Goal: Task Accomplishment & Management: Manage account settings

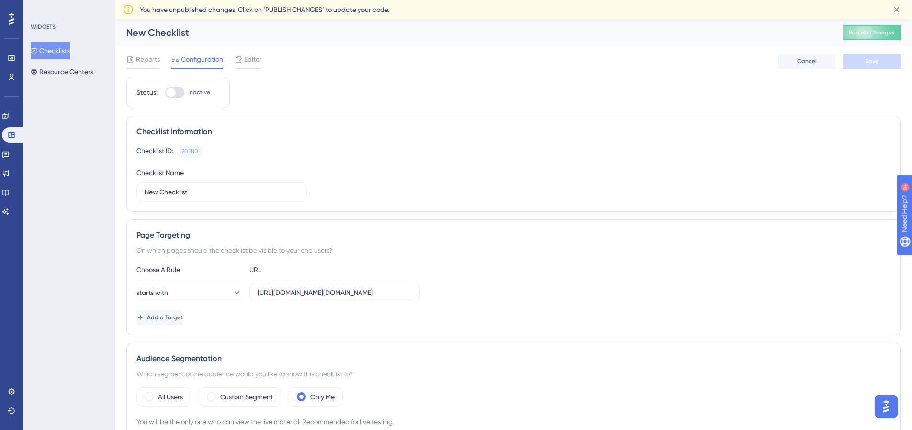
click at [179, 89] on div at bounding box center [174, 92] width 19 height 11
click at [165, 92] on input "Inactive" at bounding box center [165, 92] width 0 height 0
click at [175, 89] on div at bounding box center [179, 93] width 10 height 10
click at [165, 92] on input "Active" at bounding box center [165, 92] width 0 height 0
click at [175, 89] on div at bounding box center [171, 93] width 10 height 10
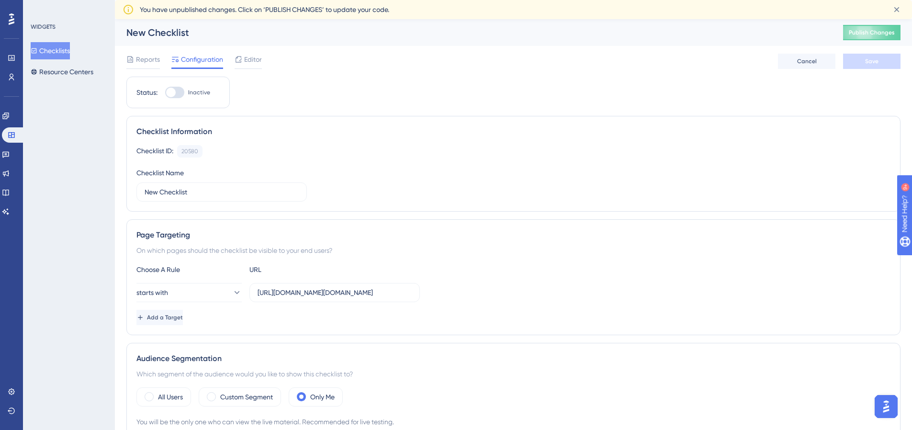
click at [165, 92] on input "Inactive" at bounding box center [165, 92] width 0 height 0
checkbox input "true"
click at [716, 56] on button "Save" at bounding box center [871, 61] width 57 height 15
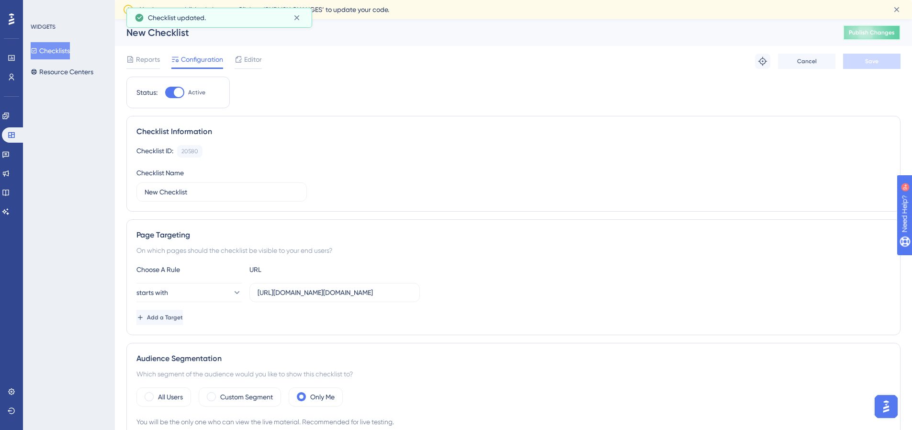
click at [716, 32] on button "Publish Changes" at bounding box center [871, 32] width 57 height 15
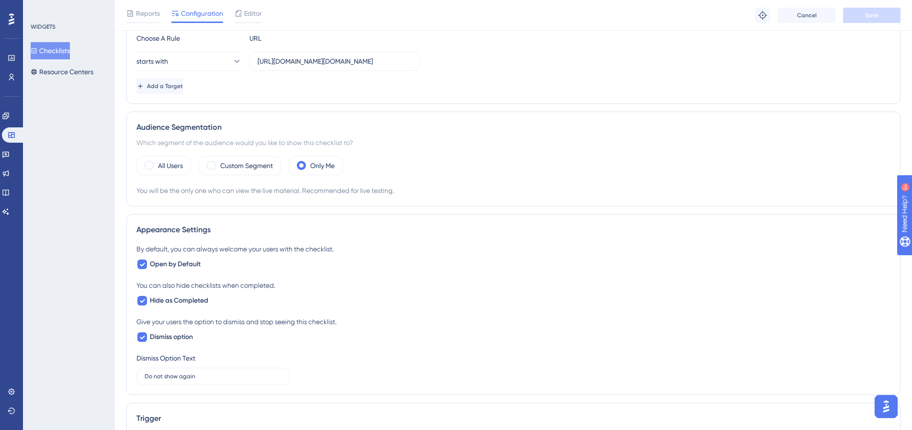
scroll to position [233, 0]
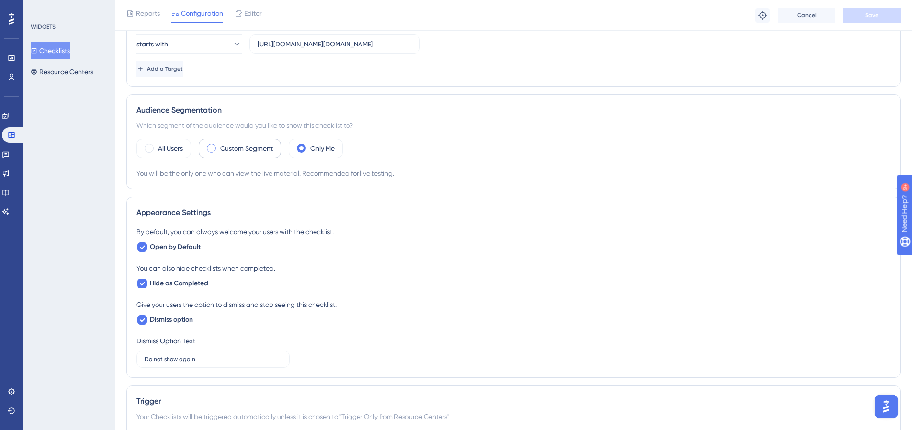
click at [242, 149] on label "Custom Segment" at bounding box center [246, 148] width 53 height 11
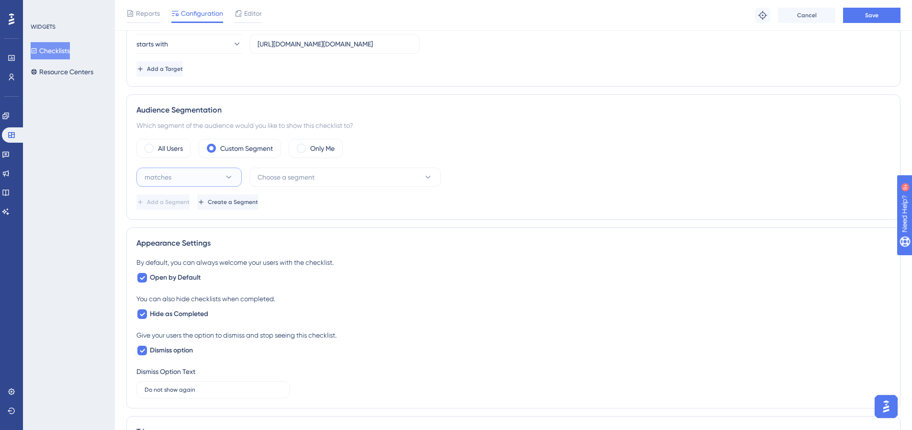
click at [219, 172] on button "matches" at bounding box center [188, 176] width 105 height 19
click at [200, 209] on div "matches matches" at bounding box center [189, 206] width 78 height 19
click at [320, 178] on button "Choose a segment" at bounding box center [344, 176] width 191 height 19
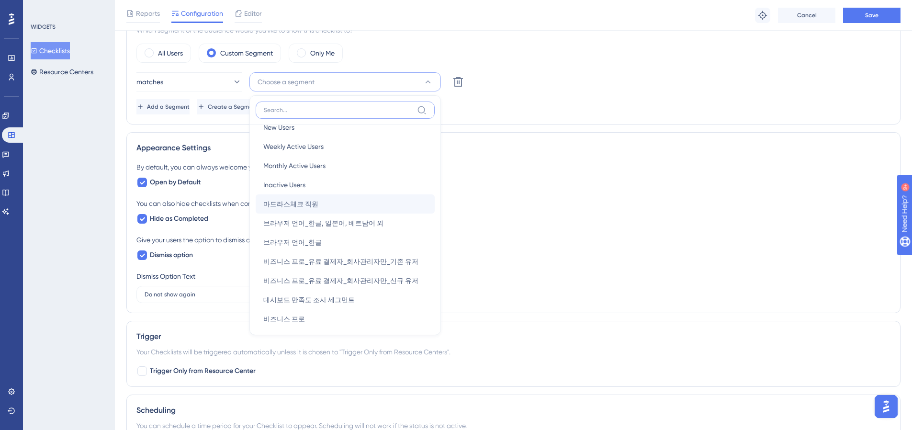
scroll to position [0, 0]
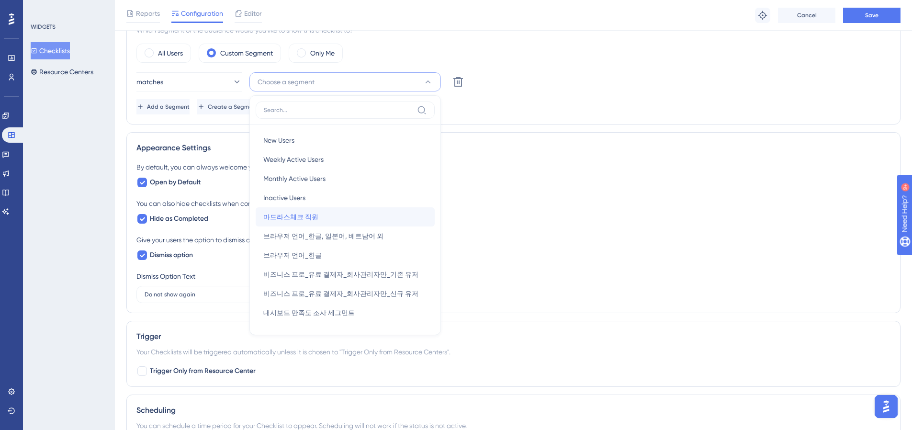
click at [346, 213] on div "마드라스체크 직원 마드라스체크 직원" at bounding box center [345, 216] width 164 height 19
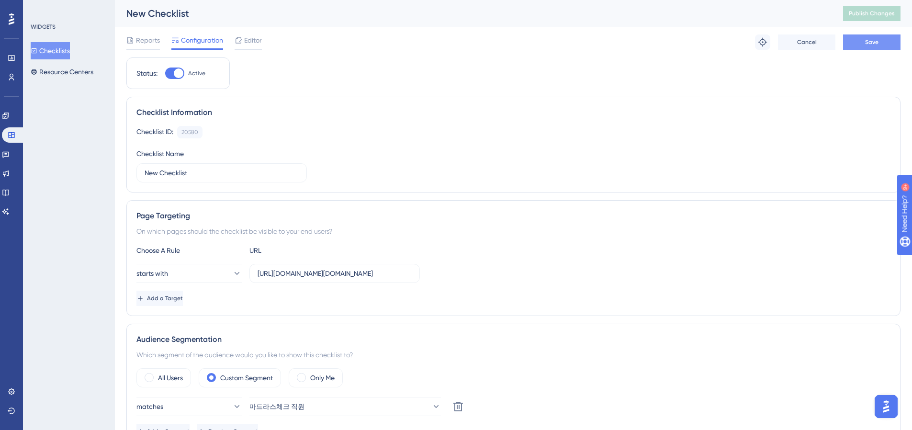
click at [716, 37] on button "Save" at bounding box center [871, 41] width 57 height 15
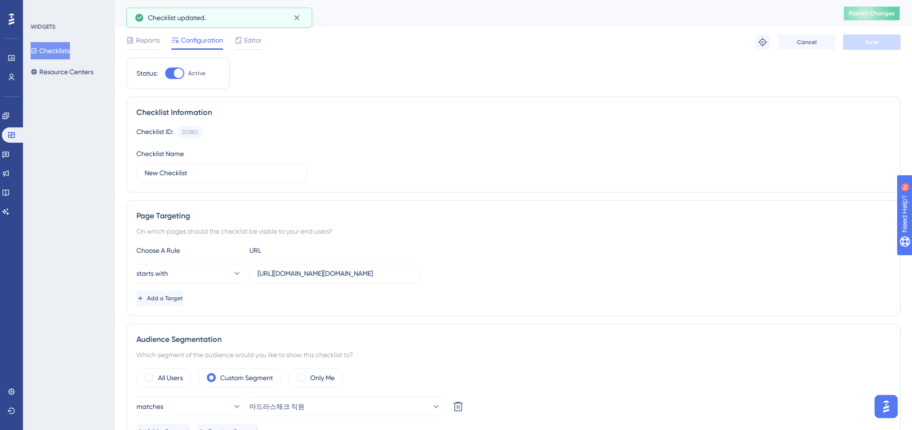
click at [716, 14] on span "Publish Changes" at bounding box center [871, 14] width 46 height 8
click at [300, 271] on input "[URL][DOMAIN_NAME][DOMAIN_NAME]" at bounding box center [334, 273] width 154 height 11
click at [285, 275] on input "[URL][DOMAIN_NAME][DOMAIN_NAME]" at bounding box center [334, 273] width 154 height 11
click at [280, 274] on input "[URL][DOMAIN_NAME][DOMAIN_NAME]" at bounding box center [334, 273] width 154 height 11
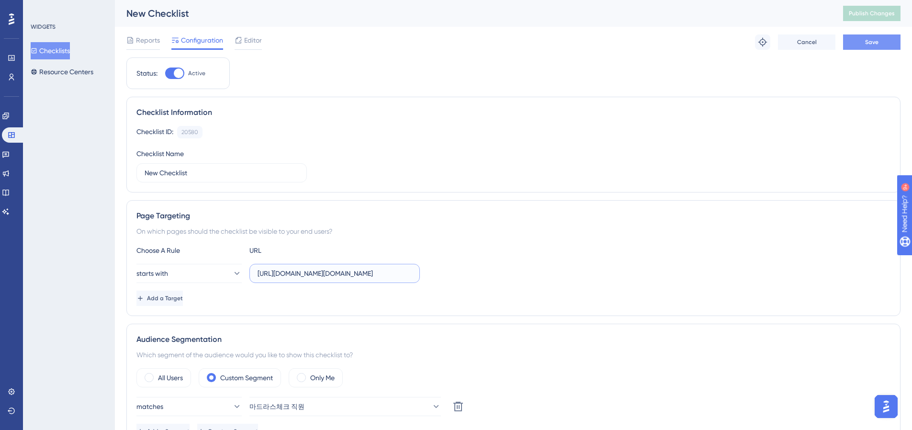
type input "[URL][DOMAIN_NAME][DOMAIN_NAME]"
click at [716, 40] on button "Save" at bounding box center [871, 41] width 57 height 15
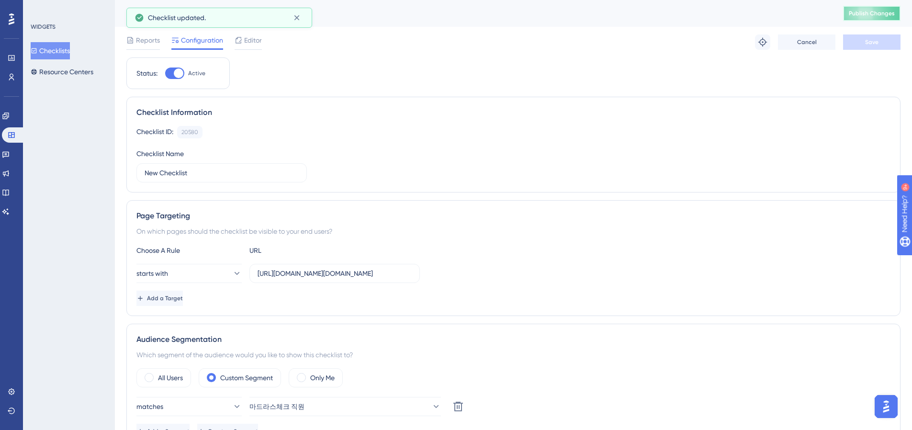
click at [716, 6] on button "Publish Changes" at bounding box center [871, 13] width 57 height 15
click at [232, 275] on icon at bounding box center [237, 273] width 10 height 10
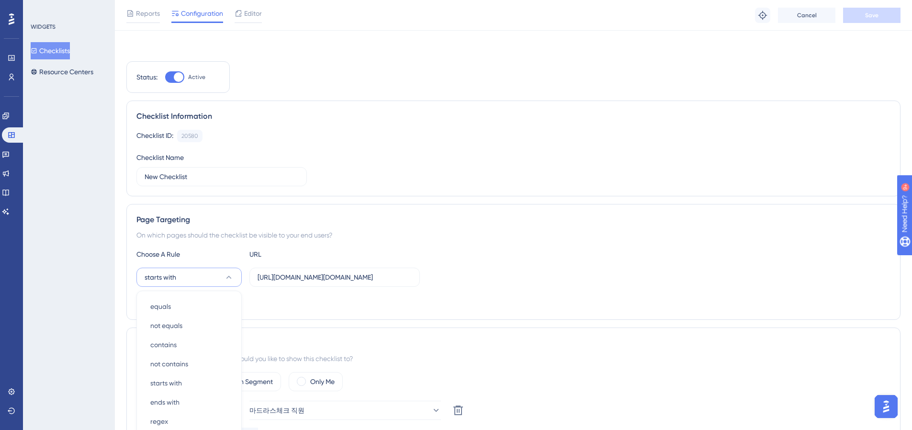
scroll to position [145, 0]
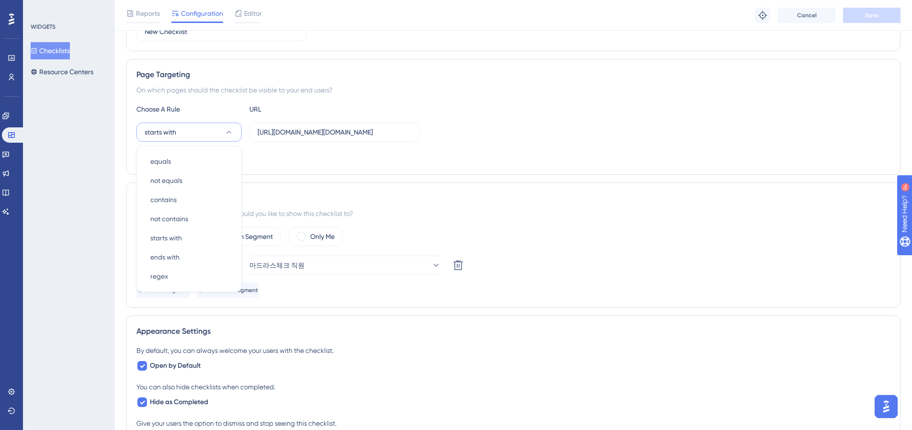
click at [437, 185] on div "Audience Segmentation Which segment of the audience would you like to show this…" at bounding box center [513, 244] width 774 height 125
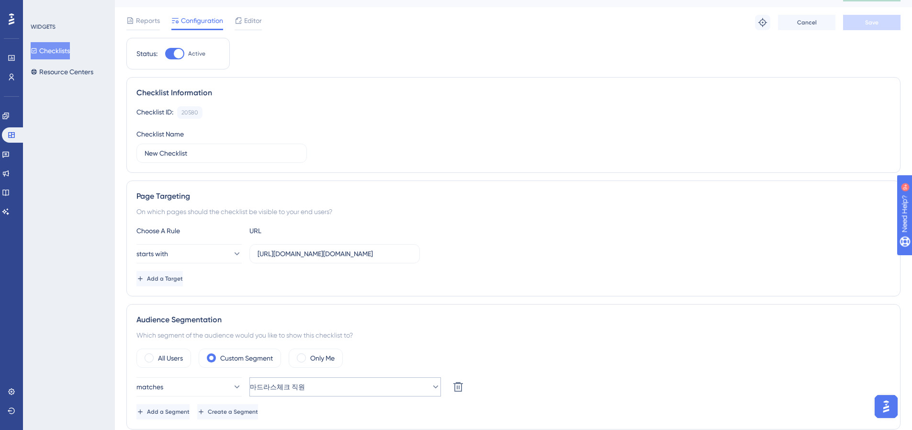
scroll to position [20, 0]
click at [9, 209] on icon at bounding box center [5, 211] width 7 height 6
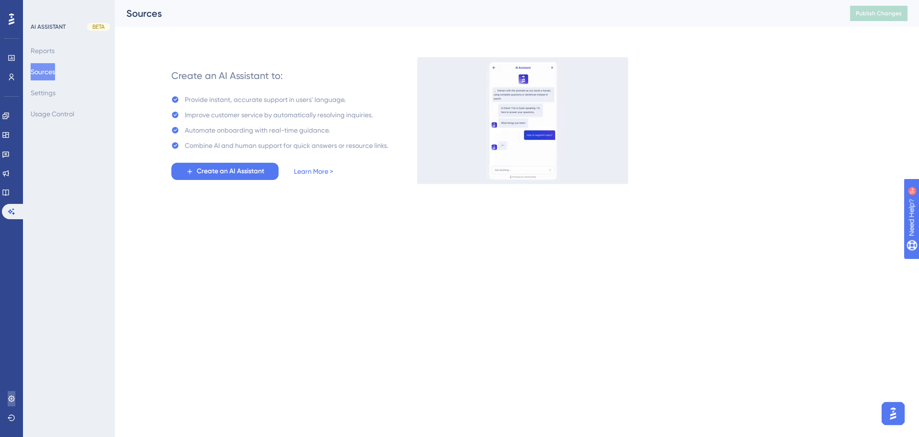
click at [9, 376] on link at bounding box center [12, 398] width 8 height 15
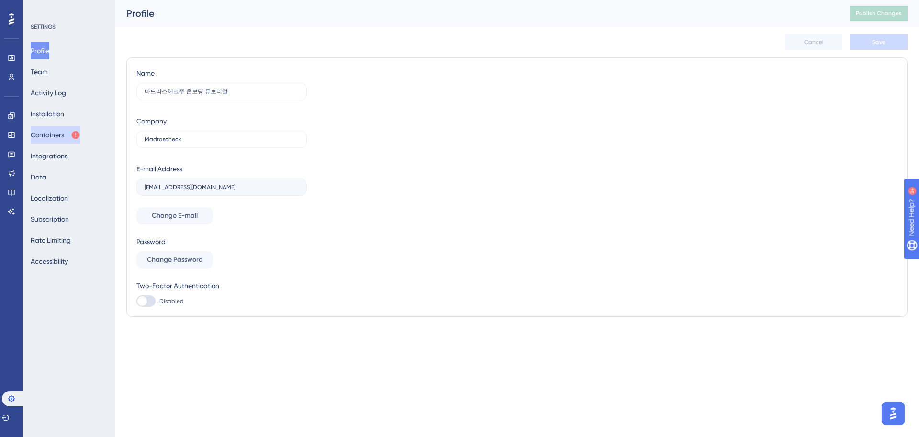
click at [58, 128] on button "Containers" at bounding box center [56, 134] width 50 height 17
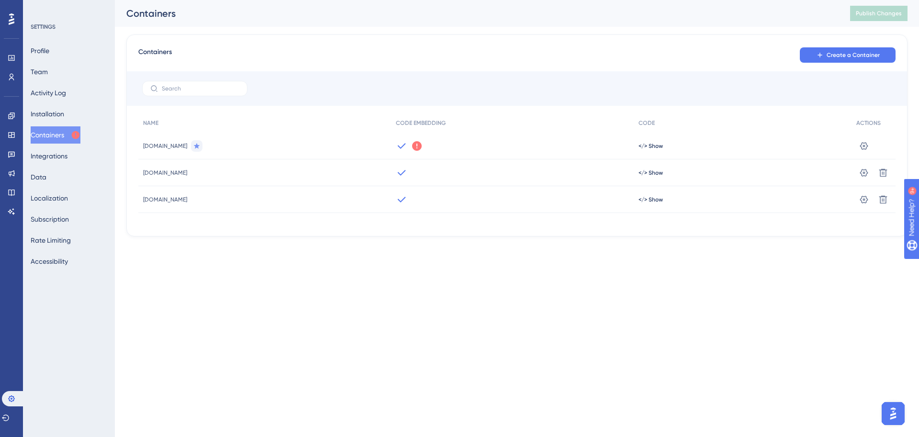
click at [396, 147] on icon at bounding box center [401, 145] width 11 height 11
click at [96, 116] on div "Profile Team Activity Log Installation Containers Integrations Data Localizatio…" at bounding box center [70, 156] width 78 height 228
click at [84, 118] on div "Profile Team Activity Log Installation Containers Integrations Data Localizatio…" at bounding box center [70, 156] width 78 height 228
click at [78, 117] on div "Profile Team Activity Log Installation Containers Integrations Data Localizatio…" at bounding box center [70, 156] width 78 height 228
click at [64, 116] on button "Installation" at bounding box center [47, 113] width 33 height 17
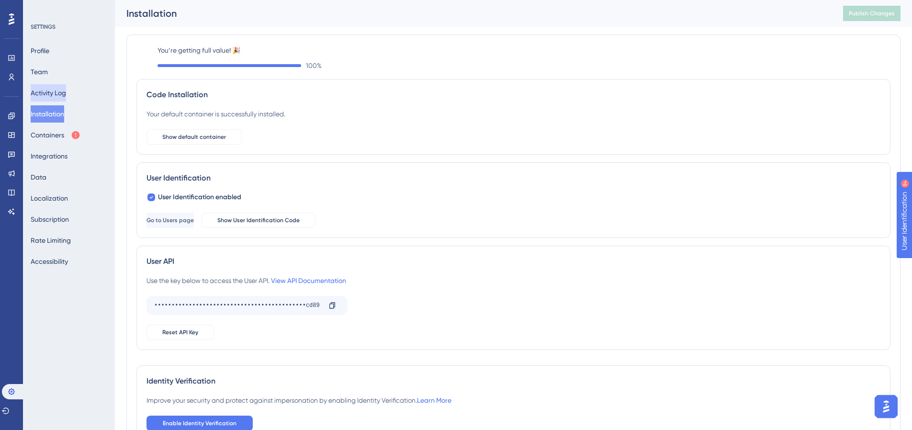
click at [63, 94] on button "Activity Log" at bounding box center [48, 92] width 35 height 17
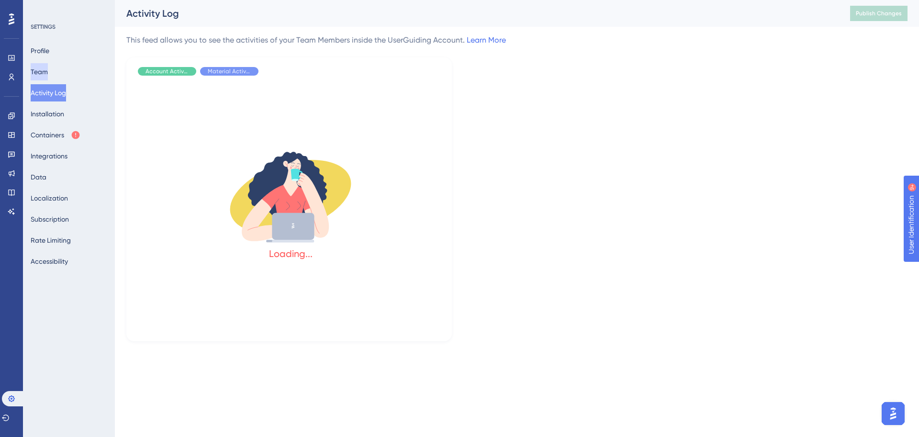
click at [48, 73] on button "Team" at bounding box center [39, 71] width 17 height 17
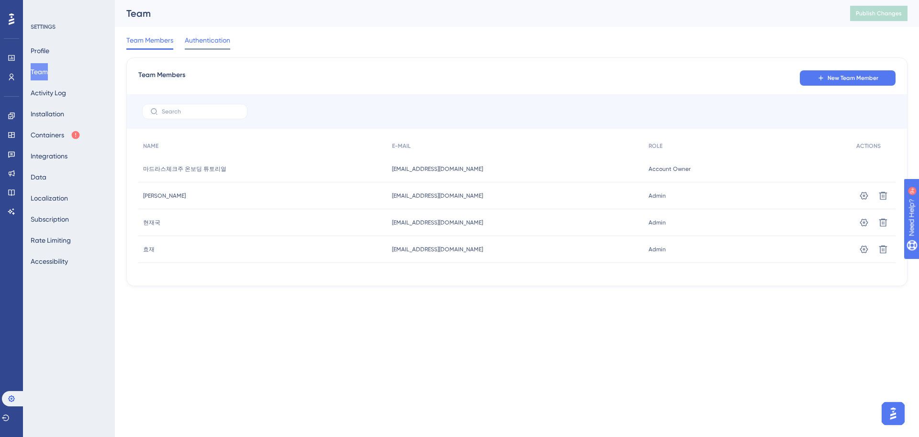
click at [209, 41] on span "Authentication" at bounding box center [207, 39] width 45 height 11
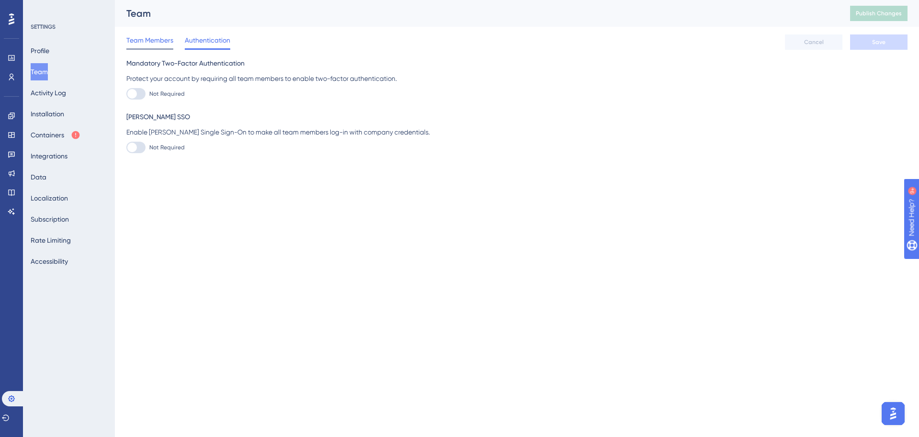
click at [145, 45] on span "Team Members" at bounding box center [149, 39] width 47 height 11
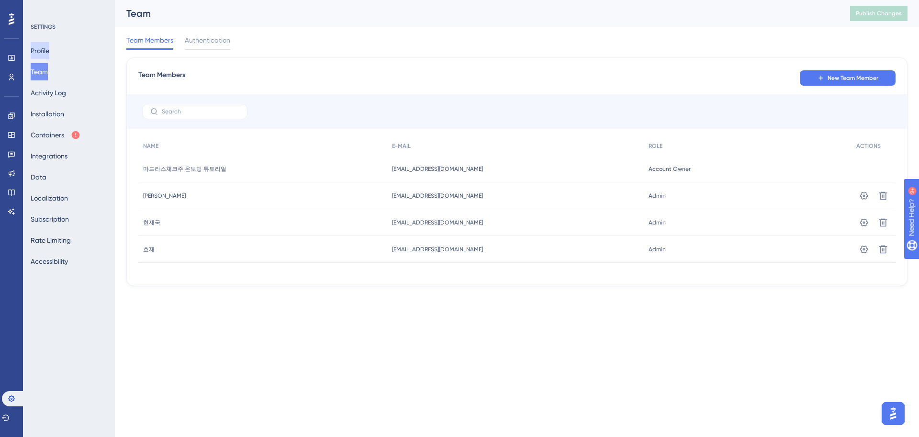
click at [49, 55] on button "Profile" at bounding box center [40, 50] width 19 height 17
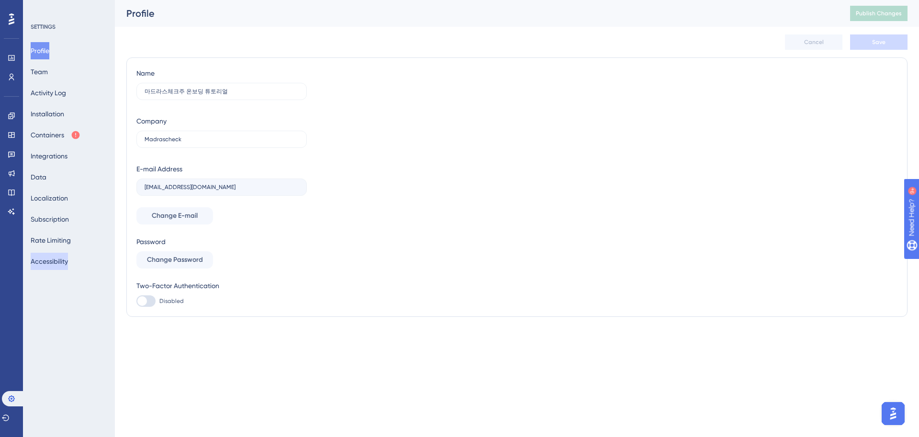
click at [54, 256] on button "Accessibility" at bounding box center [49, 261] width 37 height 17
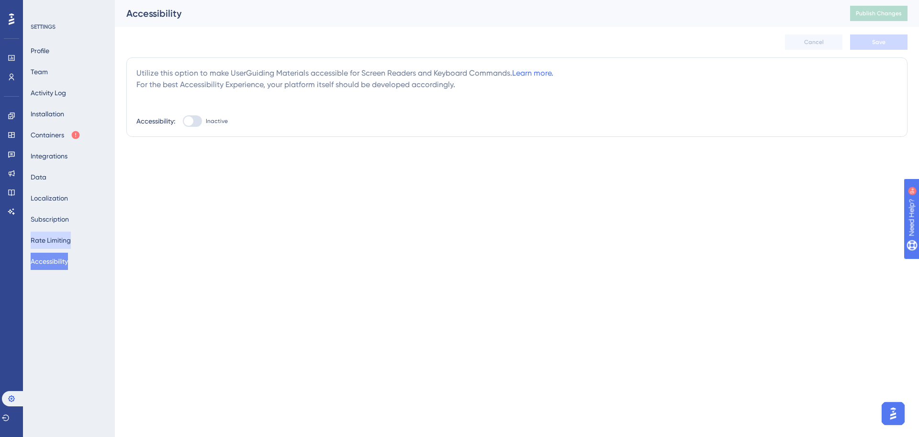
click at [64, 244] on button "Rate Limiting" at bounding box center [51, 240] width 40 height 17
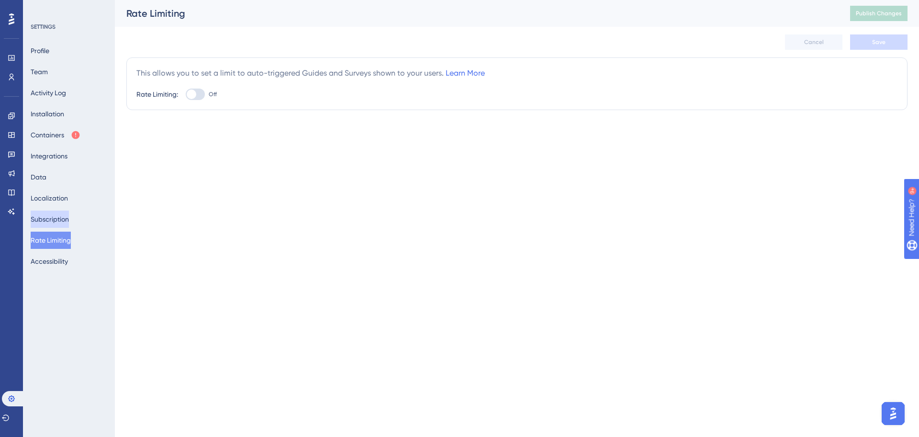
click at [59, 223] on button "Subscription" at bounding box center [50, 219] width 38 height 17
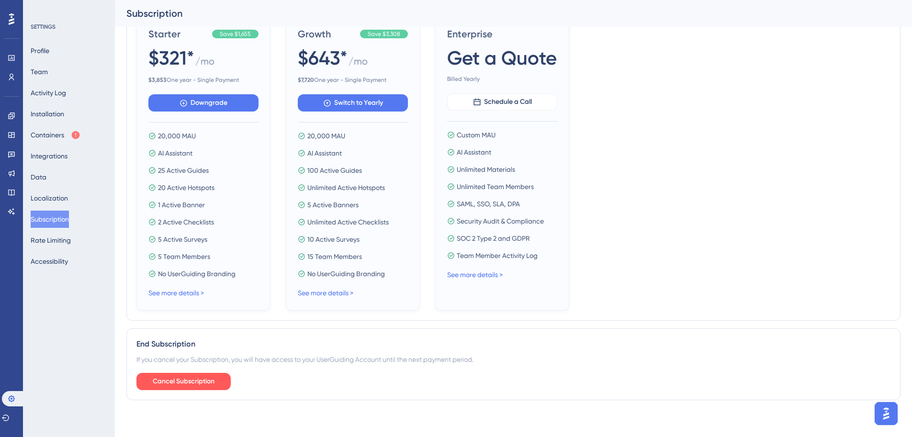
scroll to position [317, 0]
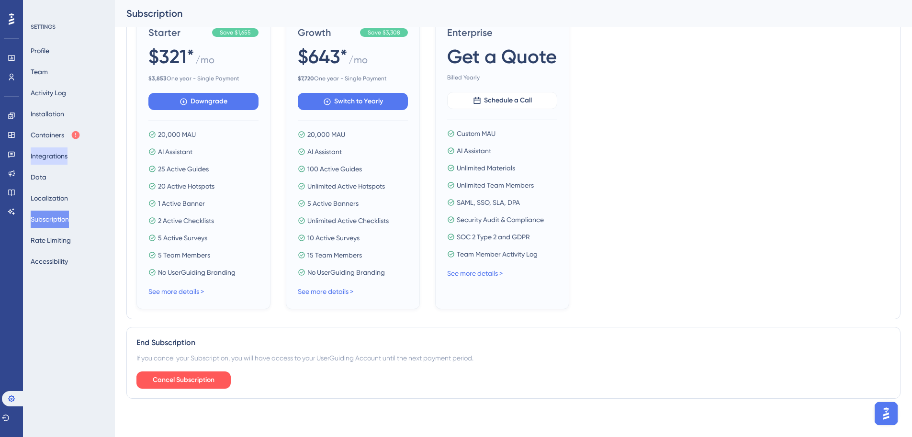
click at [53, 157] on button "Integrations" at bounding box center [49, 155] width 37 height 17
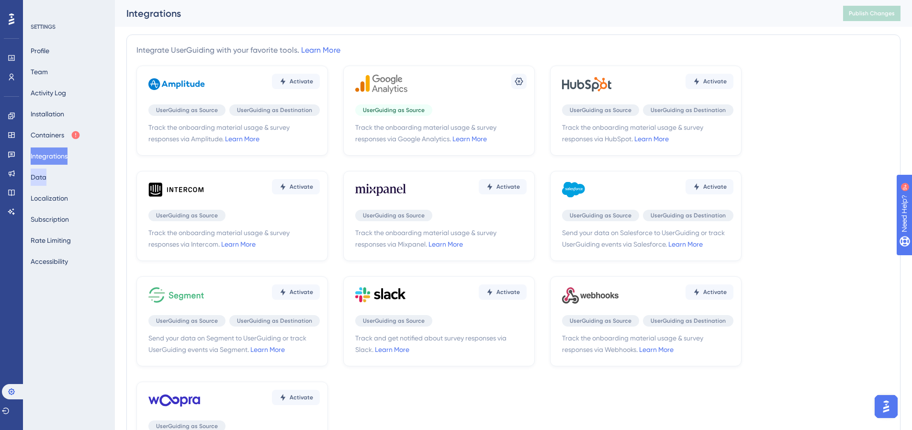
click at [46, 170] on button "Data" at bounding box center [39, 176] width 16 height 17
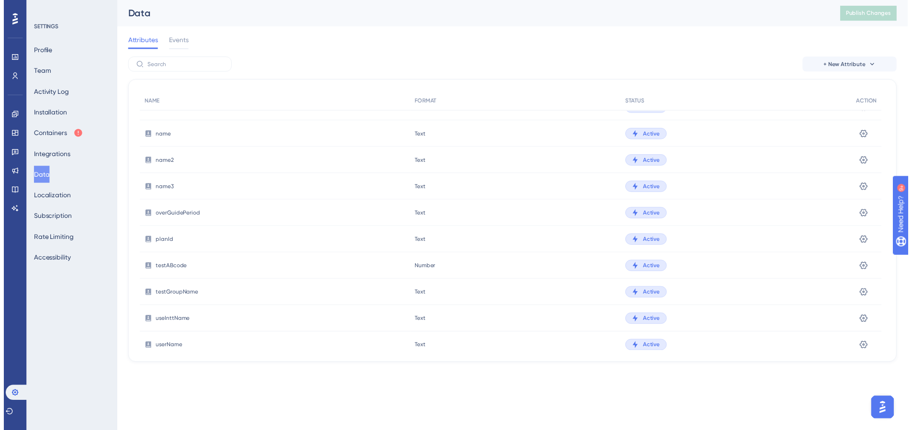
scroll to position [1000, 0]
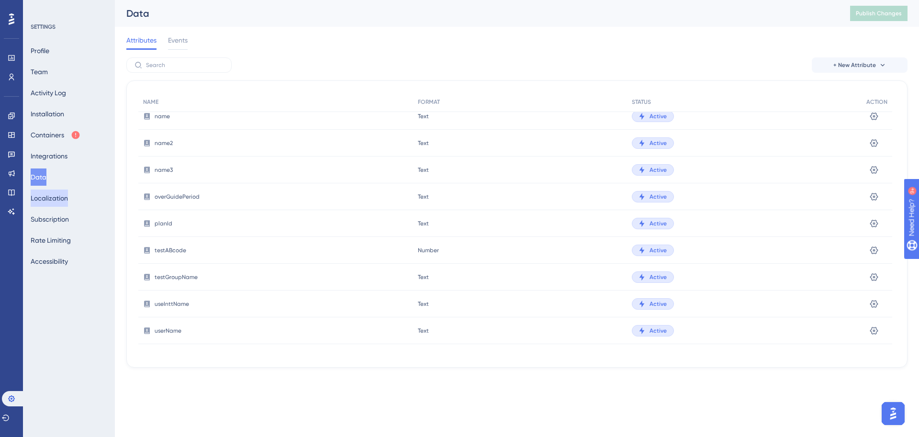
click at [64, 203] on button "Localization" at bounding box center [49, 197] width 37 height 17
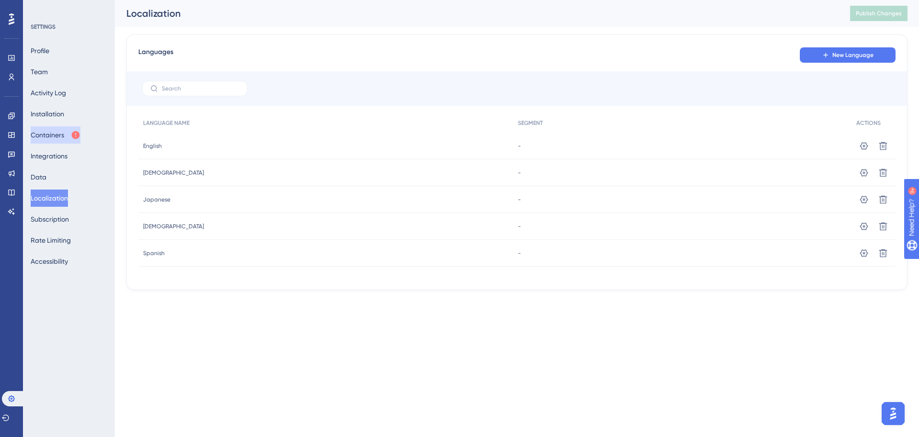
click at [66, 128] on button "Containers" at bounding box center [56, 134] width 50 height 17
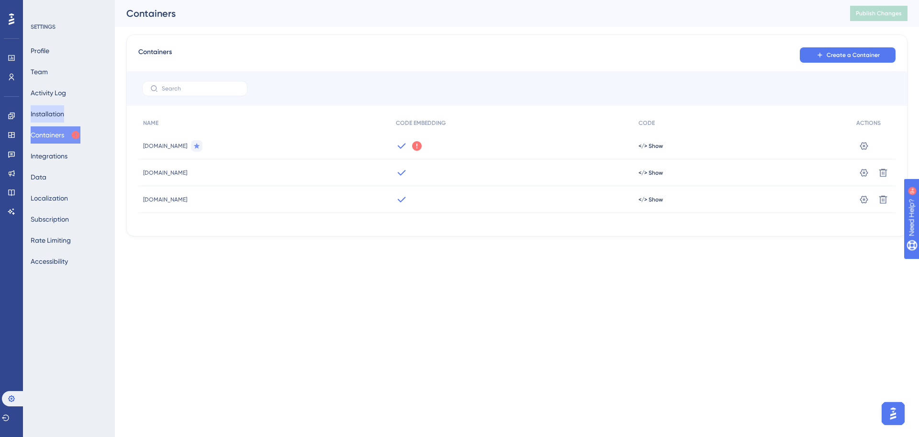
click at [64, 117] on button "Installation" at bounding box center [47, 113] width 33 height 17
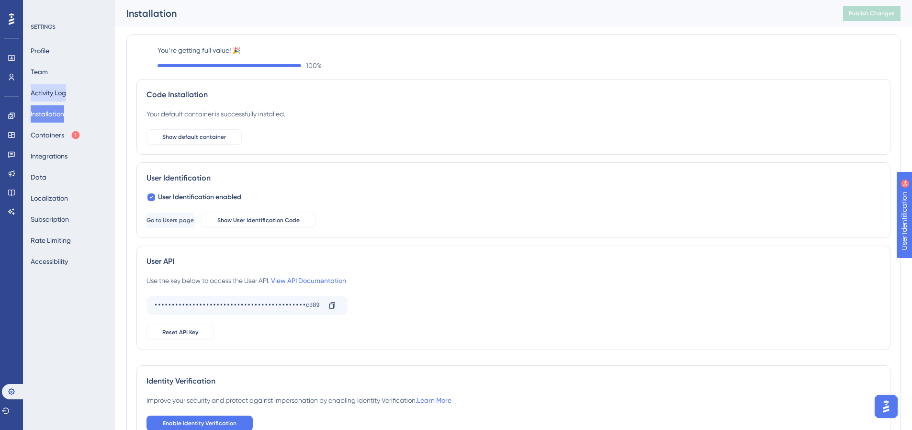
click at [61, 97] on button "Activity Log" at bounding box center [48, 92] width 35 height 17
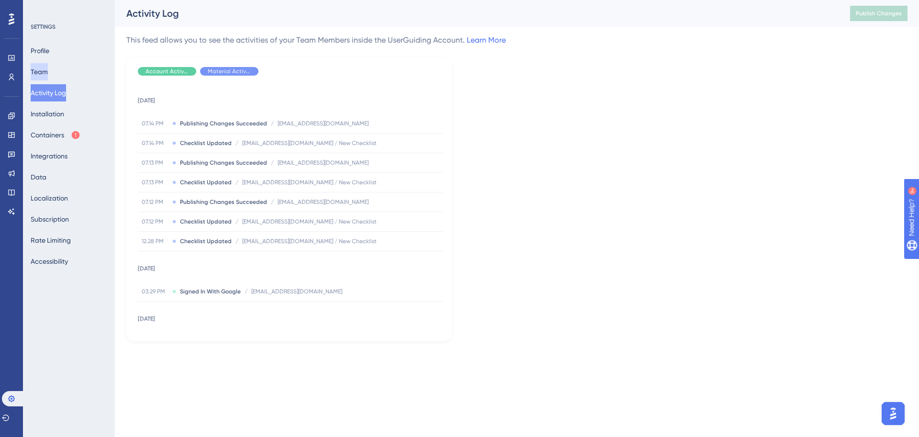
click at [47, 73] on button "Team" at bounding box center [39, 71] width 17 height 17
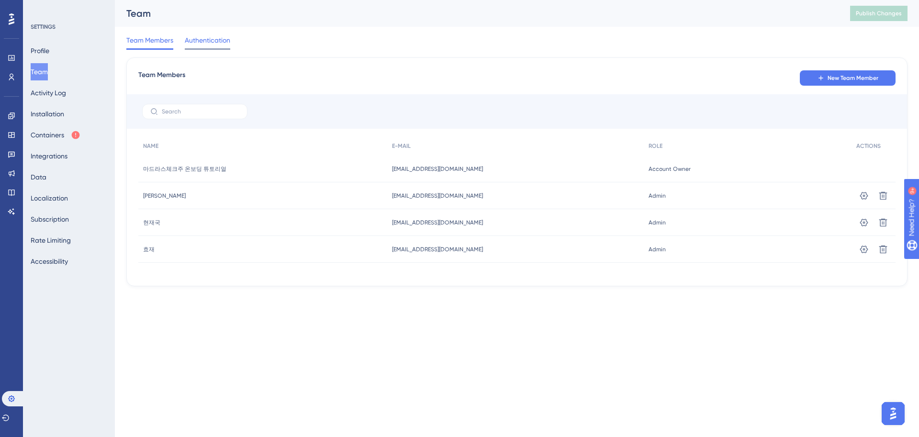
click at [214, 45] on span "Authentication" at bounding box center [207, 39] width 45 height 11
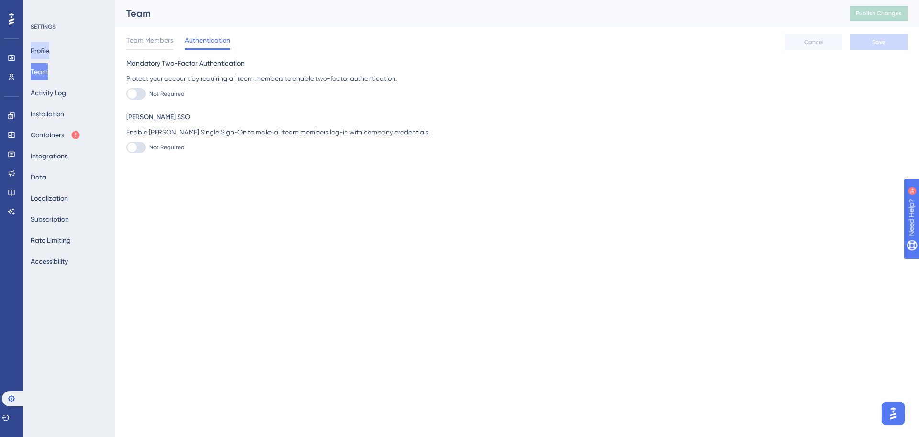
click at [49, 56] on button "Profile" at bounding box center [40, 50] width 19 height 17
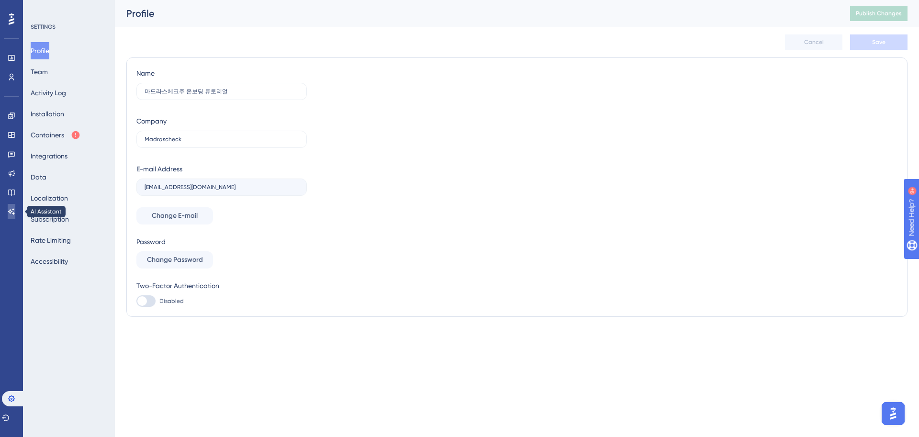
click at [11, 209] on icon at bounding box center [12, 212] width 8 height 8
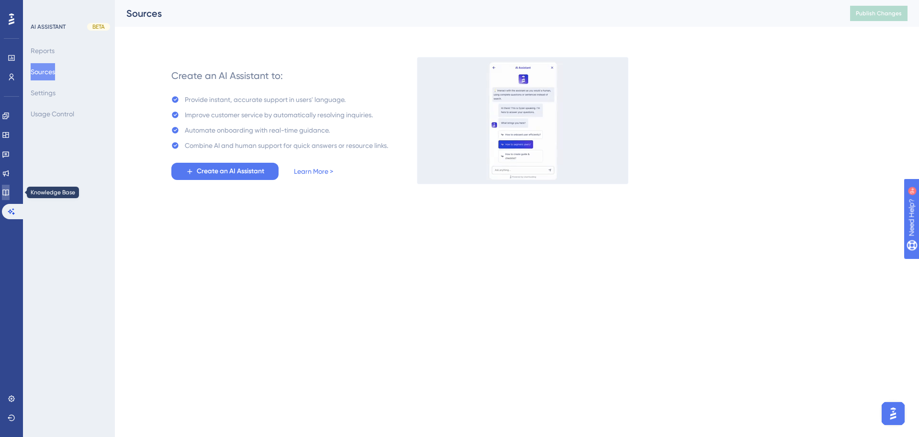
click at [9, 194] on icon at bounding box center [5, 192] width 6 height 6
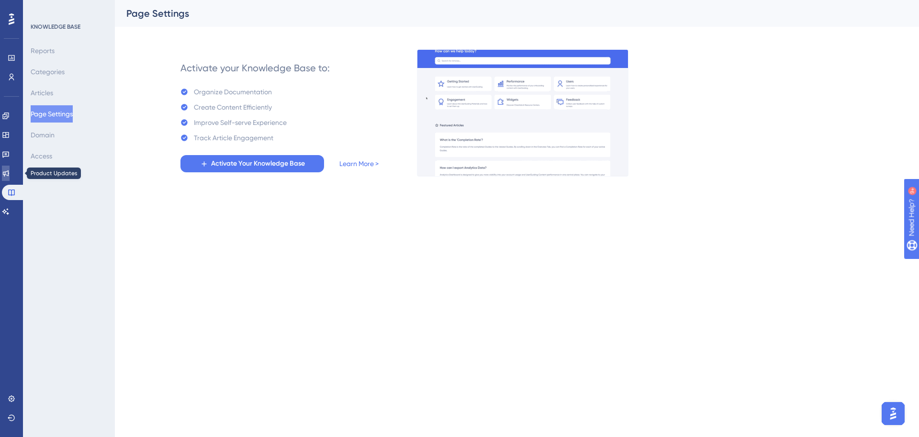
click at [9, 171] on icon at bounding box center [6, 173] width 6 height 6
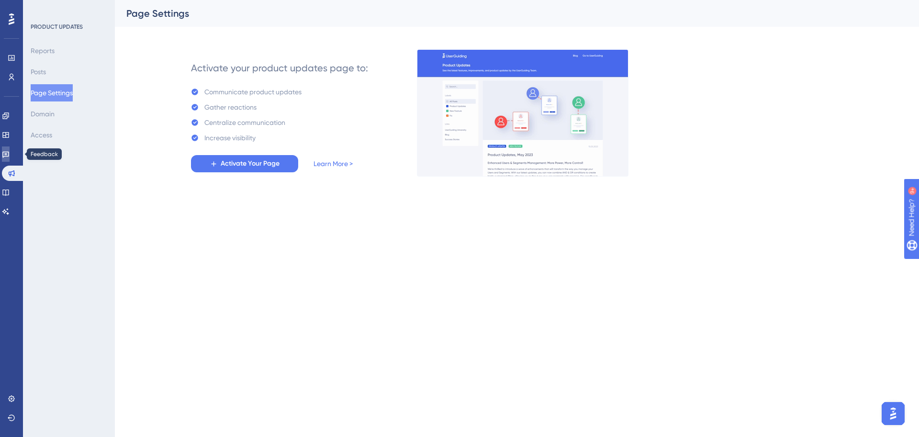
click at [10, 153] on icon at bounding box center [6, 154] width 8 height 8
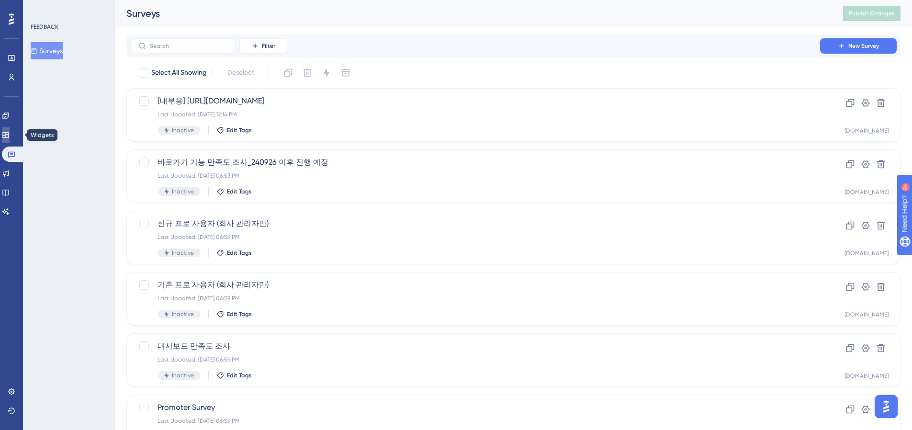
click at [9, 131] on icon at bounding box center [6, 135] width 8 height 8
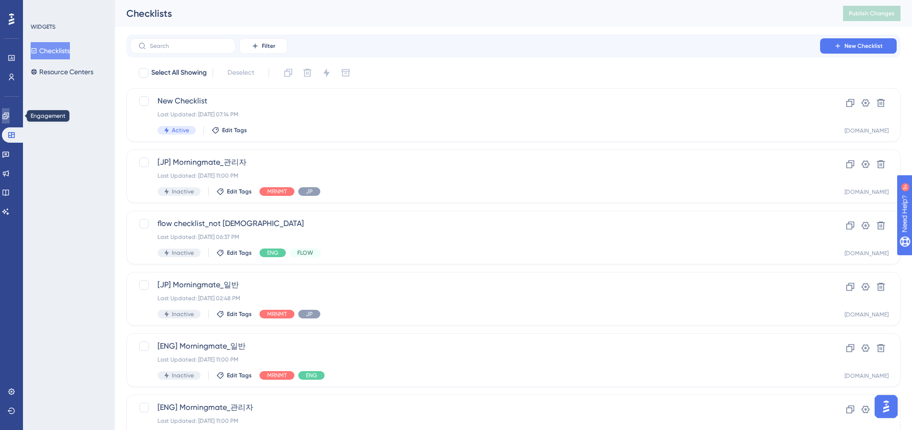
click at [10, 112] on icon at bounding box center [6, 116] width 8 height 8
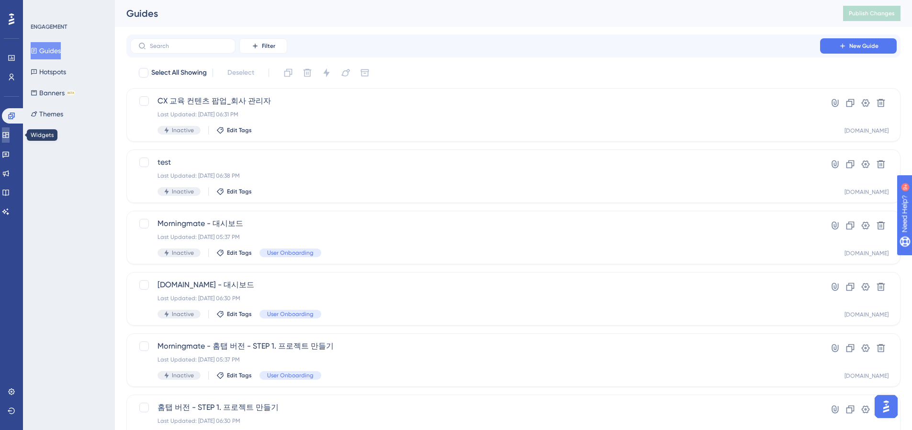
click at [10, 138] on link at bounding box center [6, 134] width 8 height 15
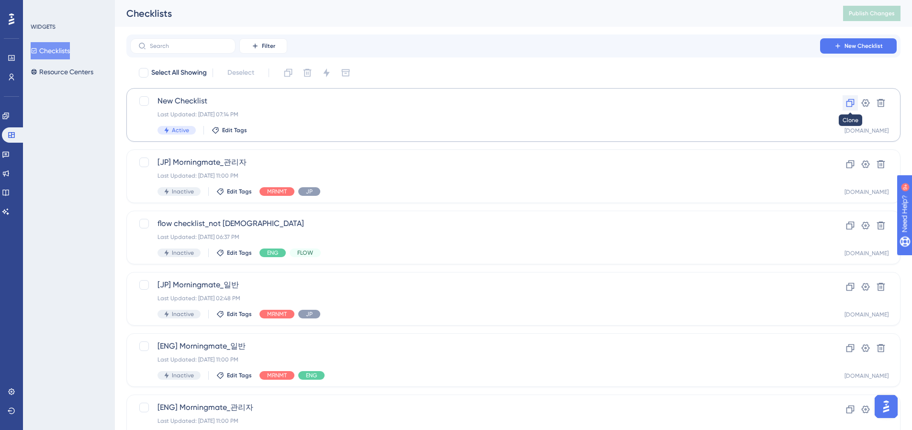
click at [716, 101] on button at bounding box center [849, 102] width 15 height 15
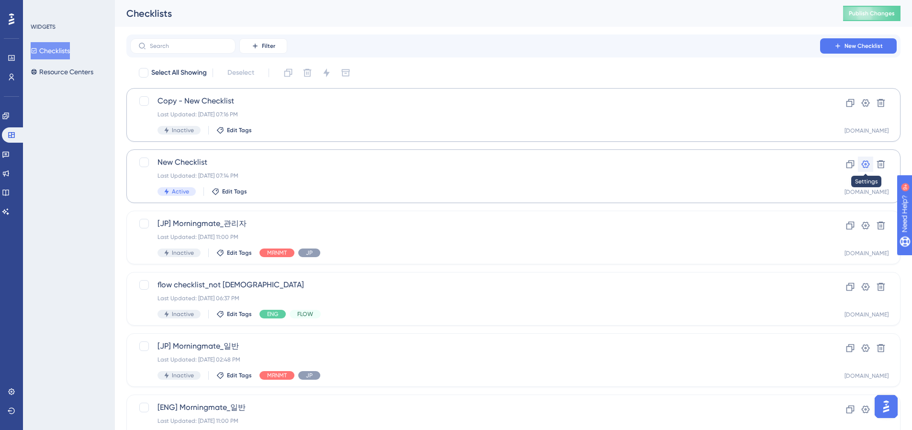
click at [716, 165] on icon at bounding box center [865, 164] width 10 height 10
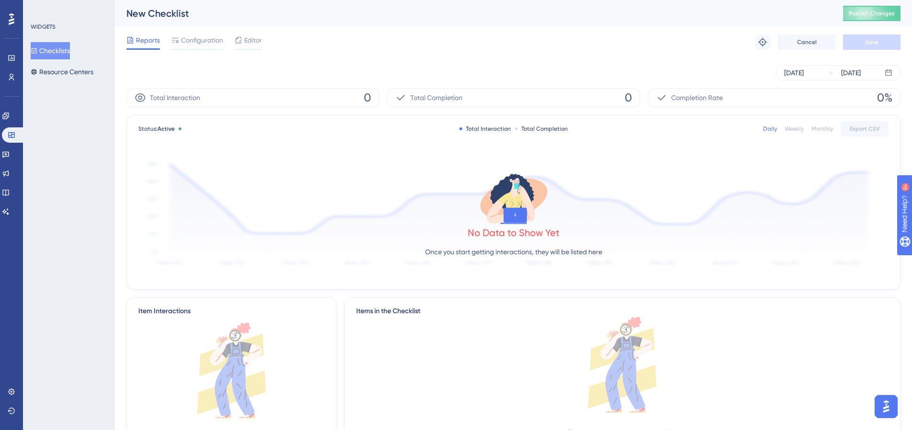
click at [529, 206] on icon at bounding box center [526, 203] width 18 height 36
click at [77, 68] on button "Resource Centers" at bounding box center [62, 71] width 63 height 17
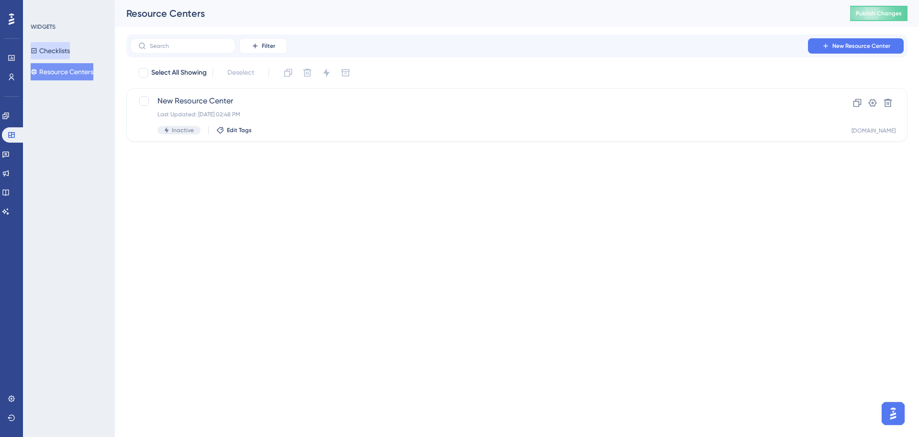
click at [67, 48] on button "Checklists" at bounding box center [50, 50] width 39 height 17
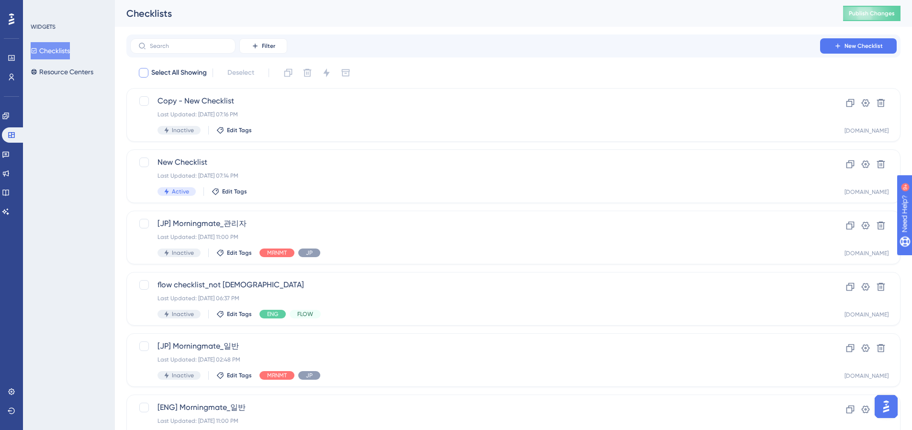
click at [187, 71] on span "Select All Showing" at bounding box center [179, 72] width 56 height 11
checkbox input "true"
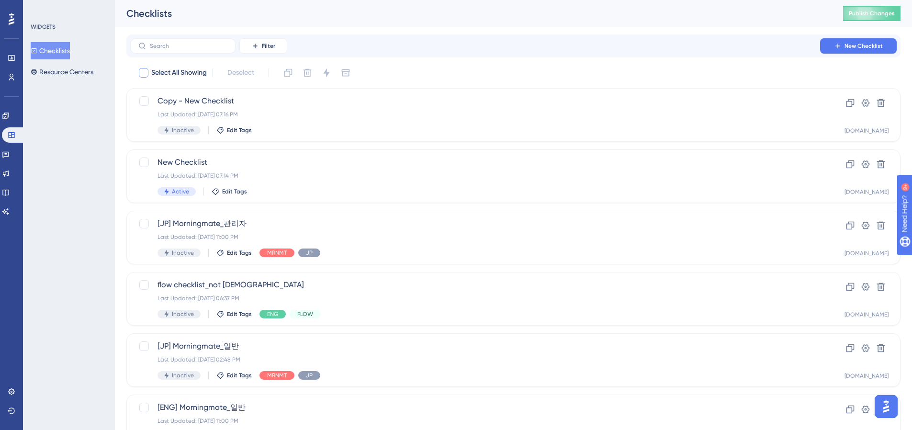
checkbox input "true"
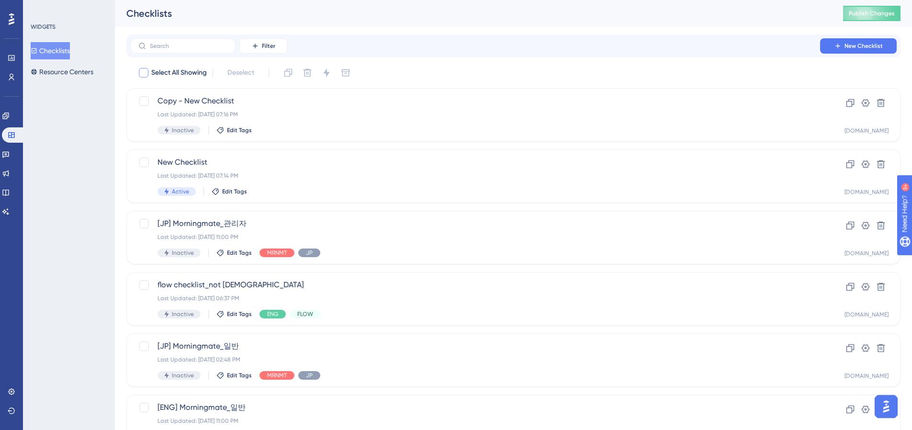
checkbox input "true"
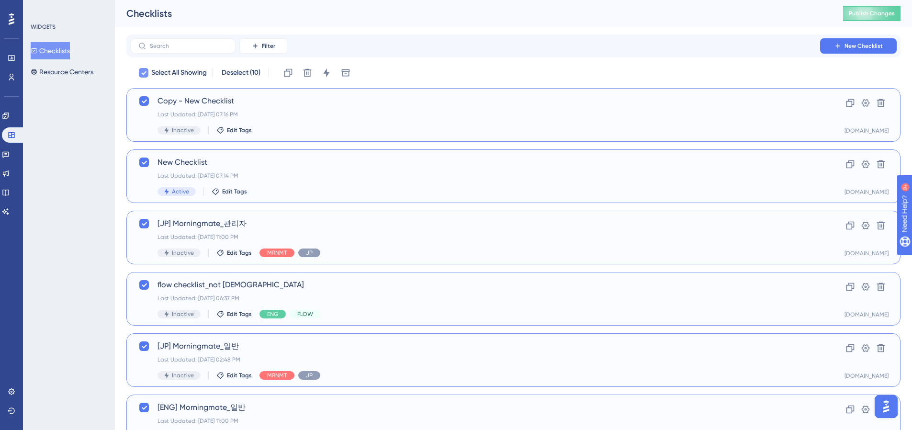
click at [189, 72] on span "Select All Showing" at bounding box center [179, 72] width 56 height 11
checkbox input "false"
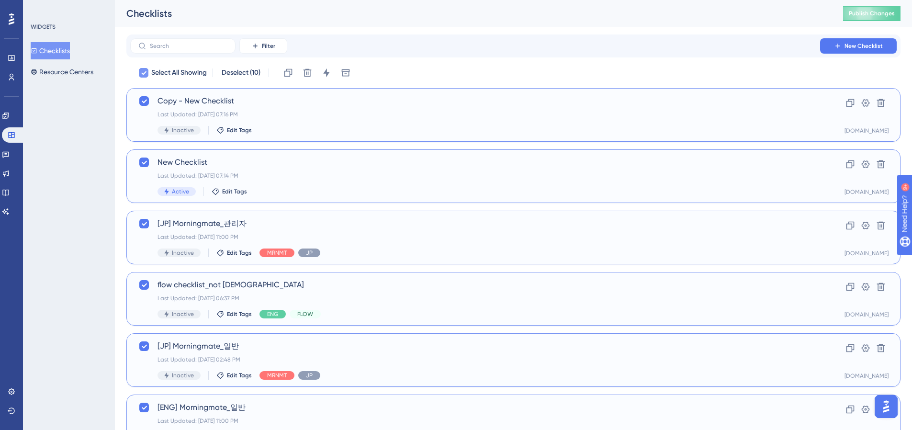
checkbox input "false"
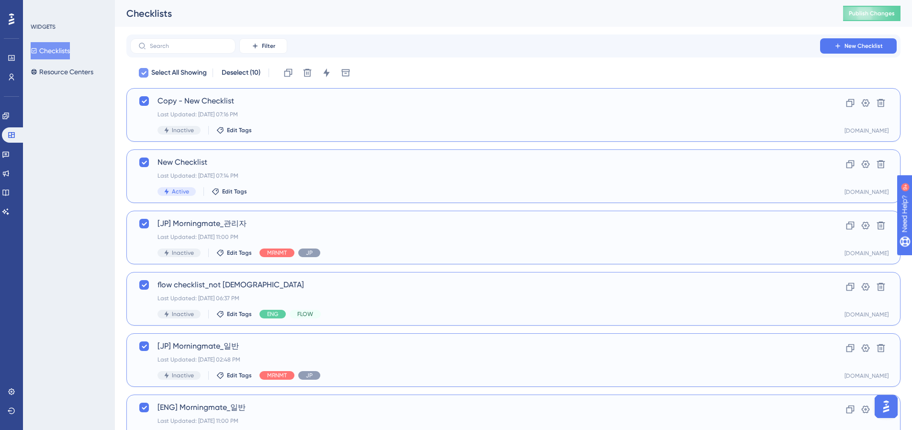
checkbox input "false"
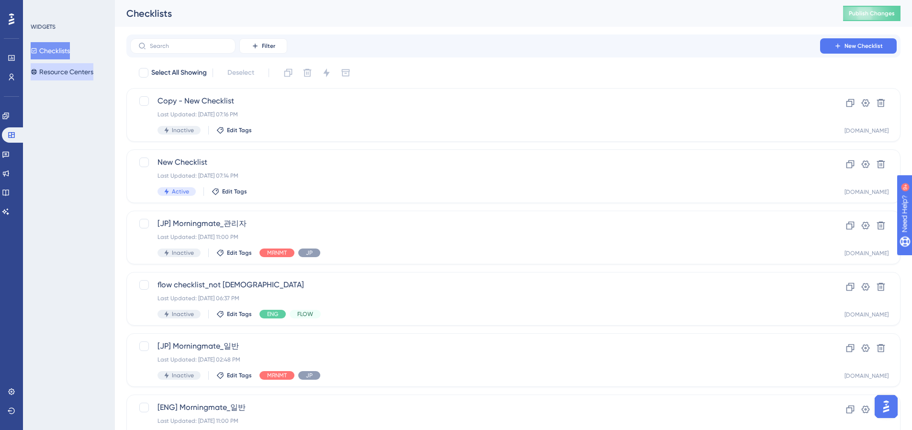
click at [61, 72] on button "Resource Centers" at bounding box center [62, 71] width 63 height 17
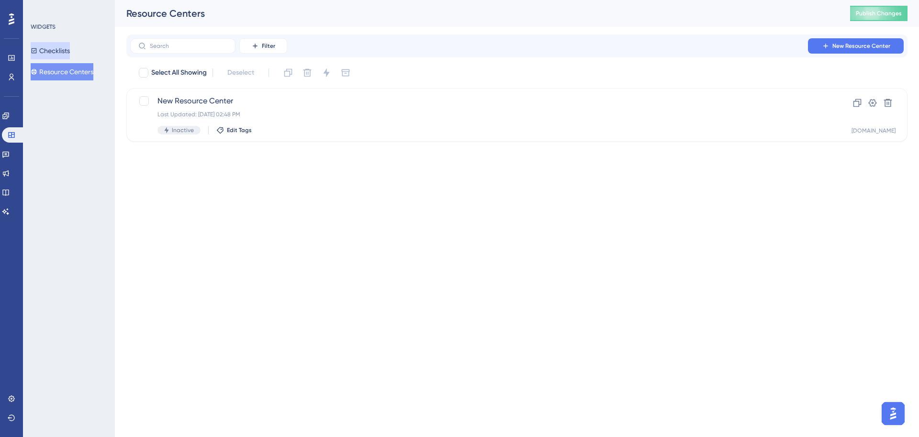
click at [60, 46] on button "Checklists" at bounding box center [50, 50] width 39 height 17
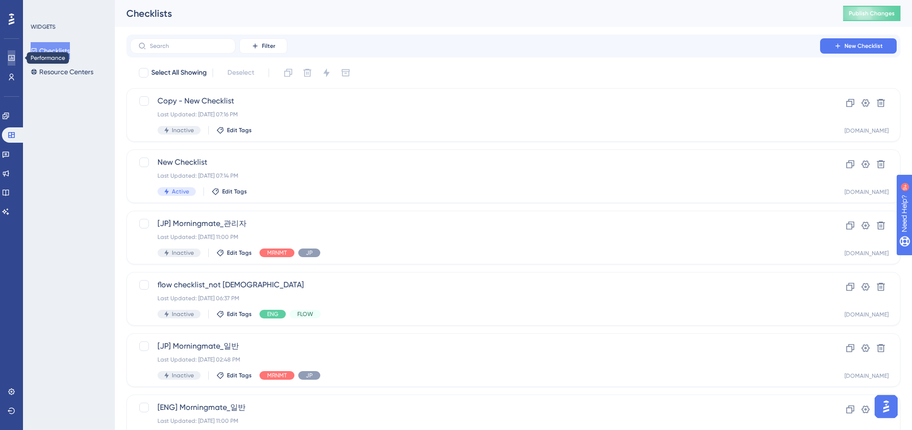
click at [10, 56] on icon at bounding box center [12, 58] width 8 height 8
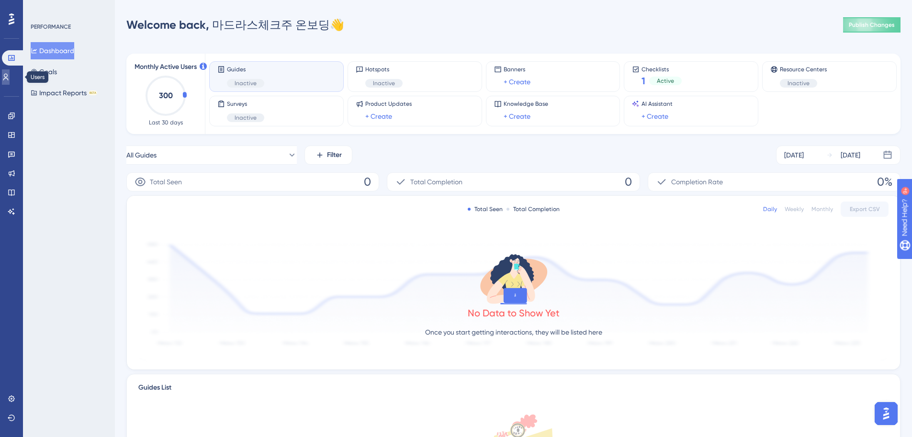
click at [10, 70] on link at bounding box center [6, 76] width 8 height 15
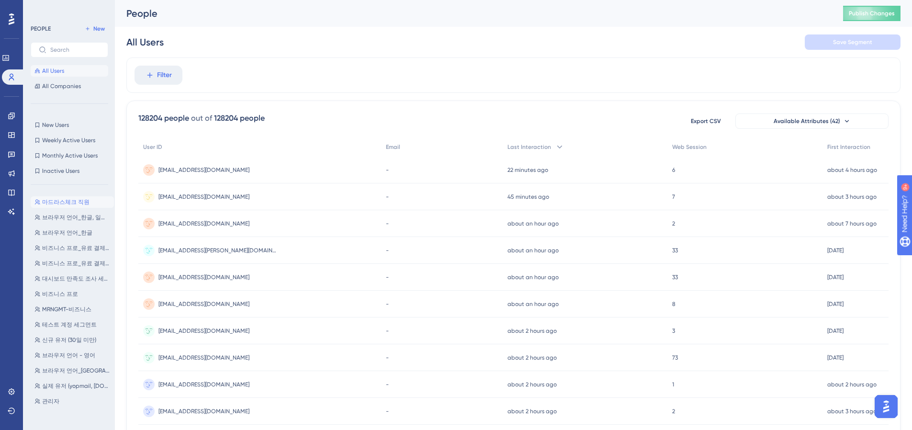
click at [55, 203] on span "마드라스체크 직원" at bounding box center [65, 202] width 47 height 8
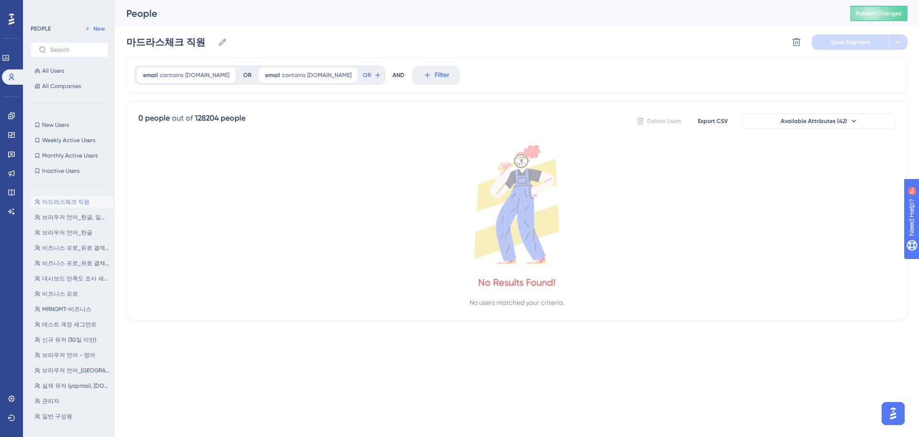
click at [384, 151] on icon at bounding box center [516, 204] width 757 height 119
click at [716, 124] on span "Available Attributes (42)" at bounding box center [813, 121] width 67 height 8
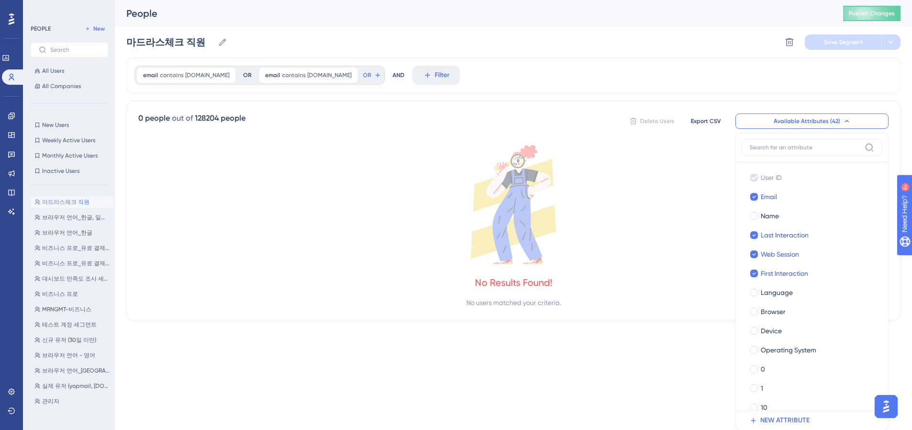
scroll to position [67, 0]
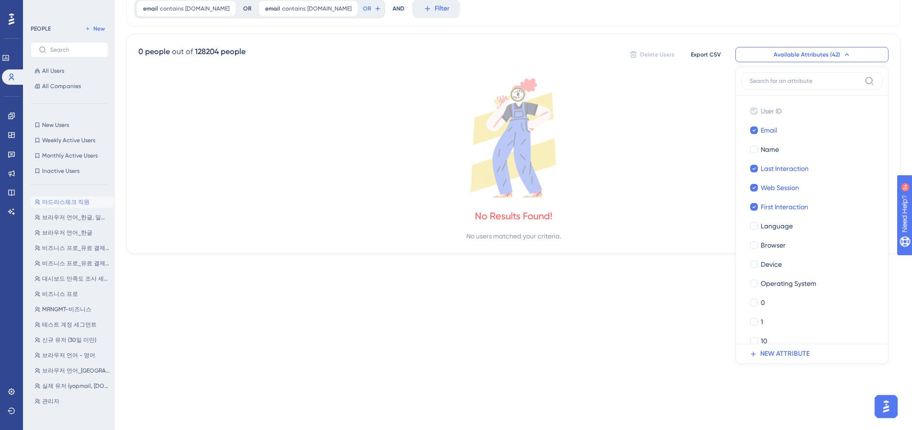
click at [618, 147] on icon at bounding box center [513, 137] width 750 height 119
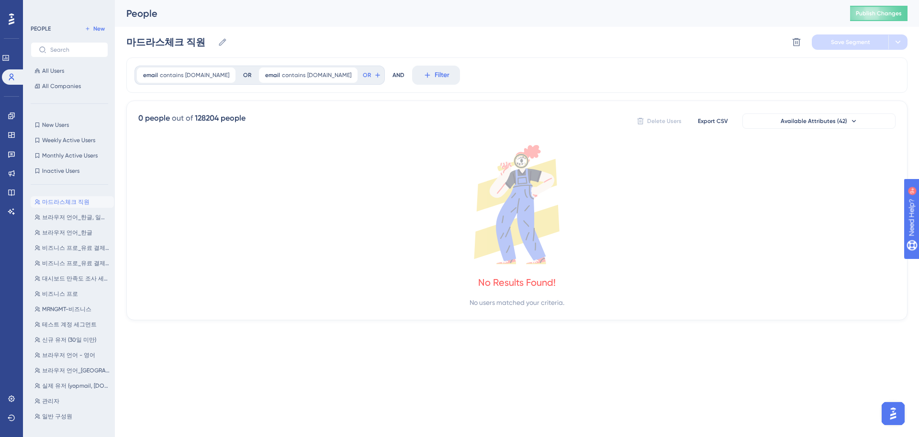
click at [194, 123] on div "0 people out of 128204 people" at bounding box center [191, 117] width 107 height 11
click at [72, 144] on span "Weekly Active Users" at bounding box center [68, 140] width 53 height 8
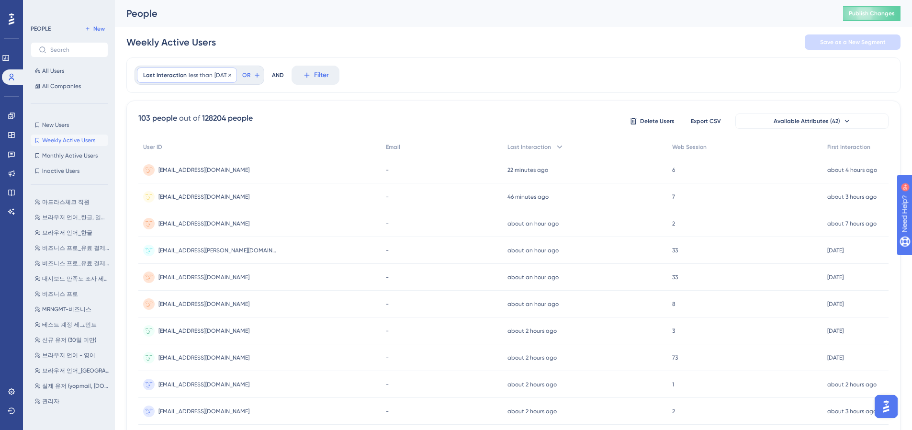
click at [235, 79] on div "Last Interaction less than [DATE] [DATE] Remove" at bounding box center [187, 74] width 100 height 15
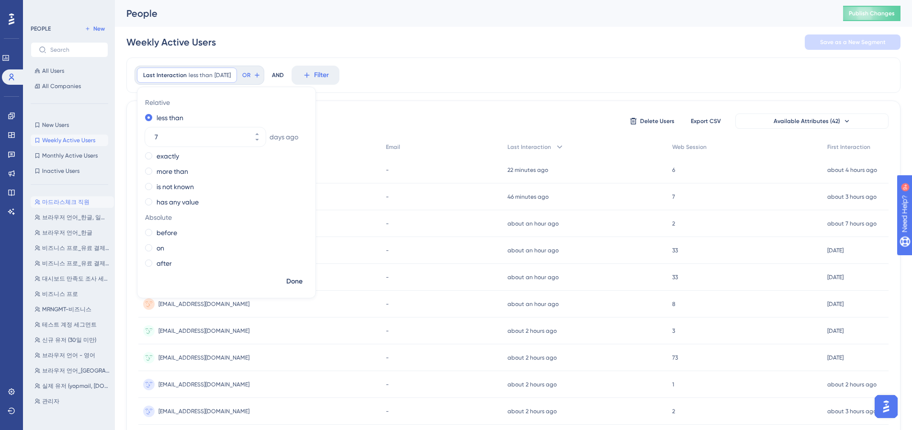
click at [66, 199] on span "마드라스체크 직원" at bounding box center [65, 202] width 47 height 8
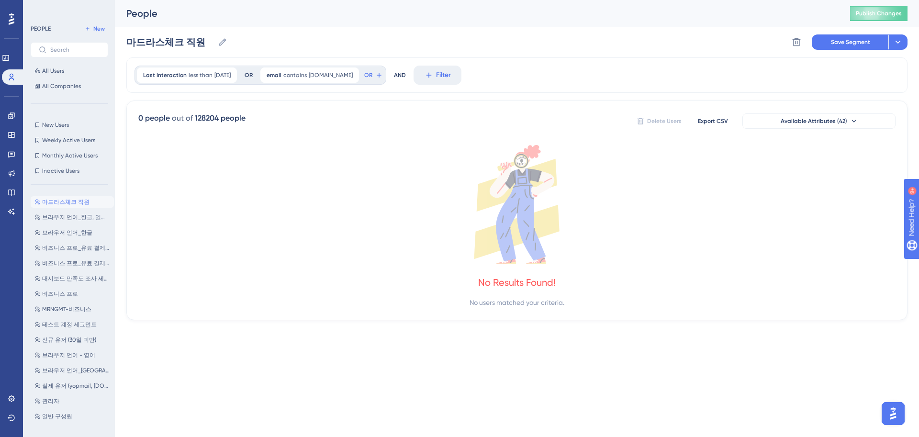
click at [104, 199] on button "마드라스체크 직원 마드라스체크 직원" at bounding box center [72, 201] width 83 height 11
click at [220, 79] on div "Last Interaction less than [DATE] [DATE] Remove" at bounding box center [187, 74] width 100 height 15
click at [162, 116] on label "less than" at bounding box center [169, 117] width 27 height 11
click at [293, 277] on span "Done" at bounding box center [294, 281] width 16 height 11
click at [328, 74] on span "[DOMAIN_NAME]" at bounding box center [331, 75] width 44 height 8
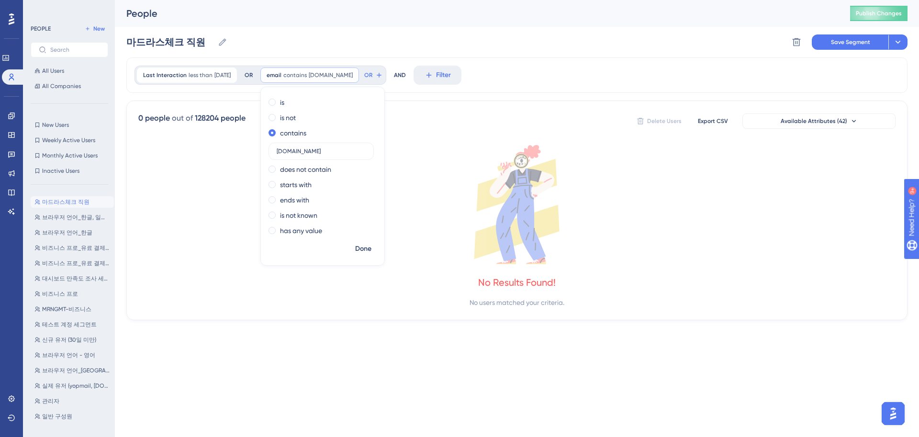
click at [414, 107] on div "0 people out of 128204 people Delete Users Export CSV Available Attributes (42)…" at bounding box center [516, 210] width 781 height 220
click at [302, 76] on span "contains" at bounding box center [294, 75] width 23 height 8
click at [376, 78] on icon at bounding box center [379, 75] width 8 height 8
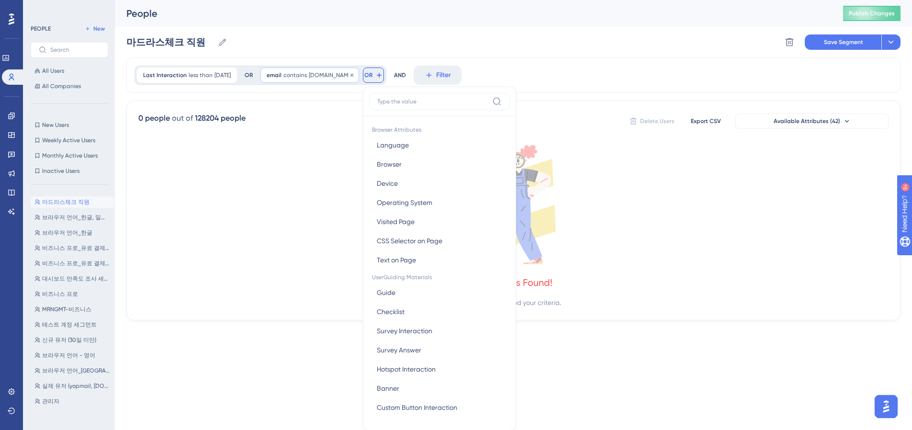
click at [330, 76] on span "[DOMAIN_NAME]" at bounding box center [331, 75] width 44 height 8
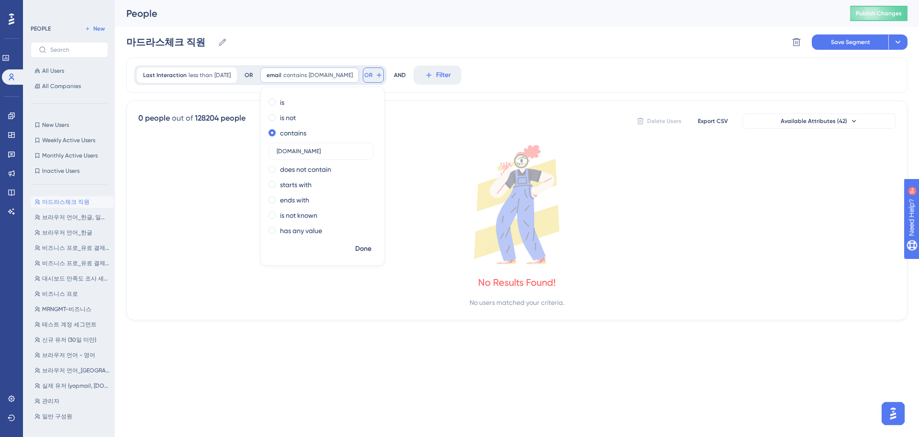
click at [370, 74] on span "OR" at bounding box center [368, 75] width 8 height 8
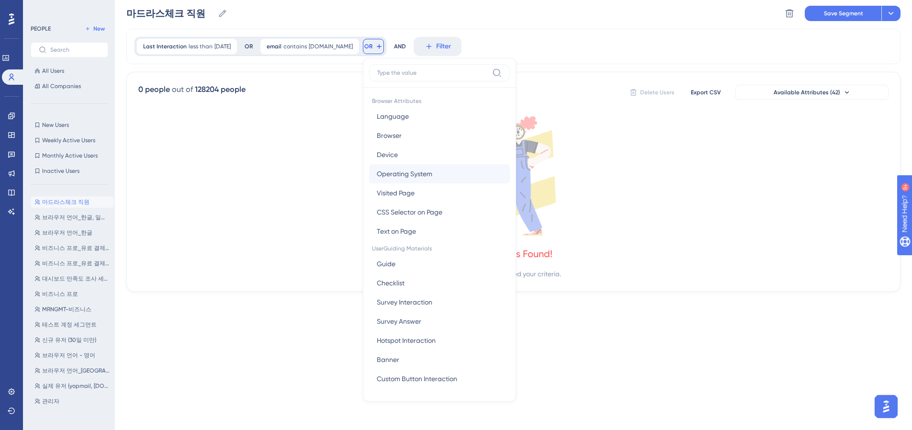
scroll to position [28, 0]
click at [431, 70] on input at bounding box center [432, 73] width 111 height 8
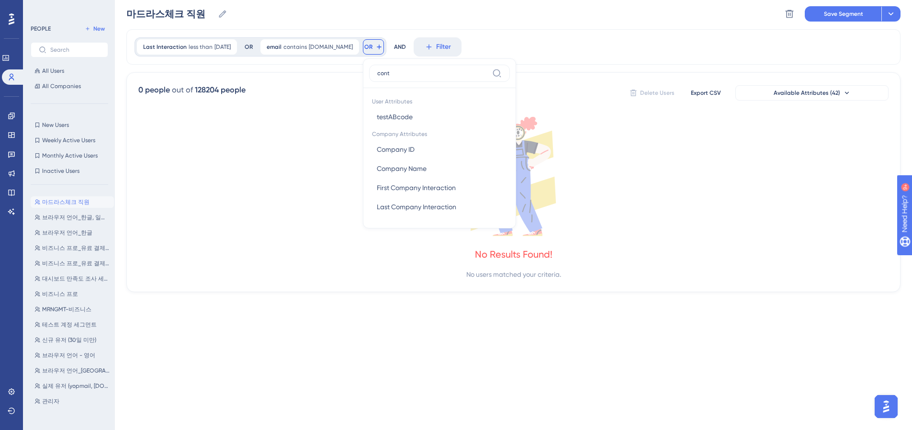
scroll to position [0, 0]
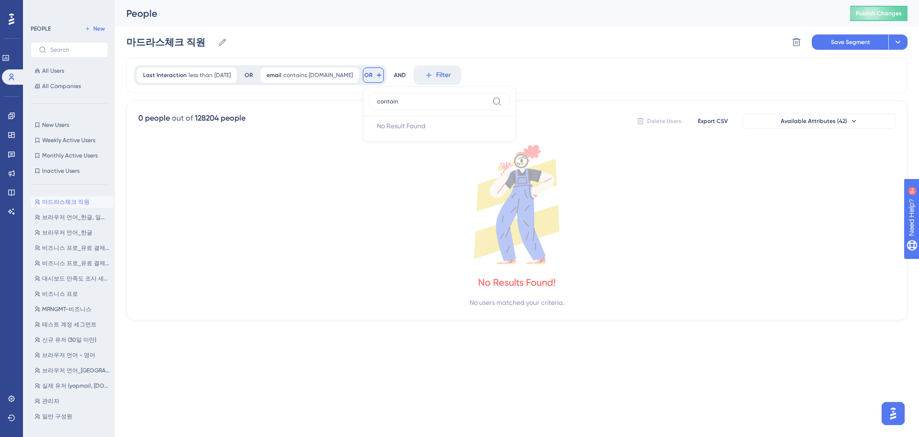
type input "contains"
type input "email"
click at [398, 145] on button "Email Email" at bounding box center [439, 144] width 141 height 19
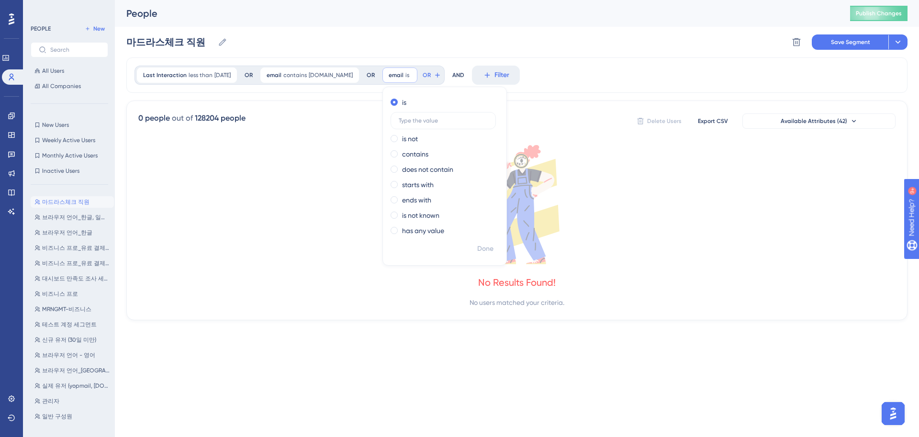
type input "c"
click at [405, 157] on label "contains" at bounding box center [415, 153] width 26 height 11
type input "[DOMAIN_NAME]"
click at [496, 248] on button "Done" at bounding box center [485, 248] width 27 height 17
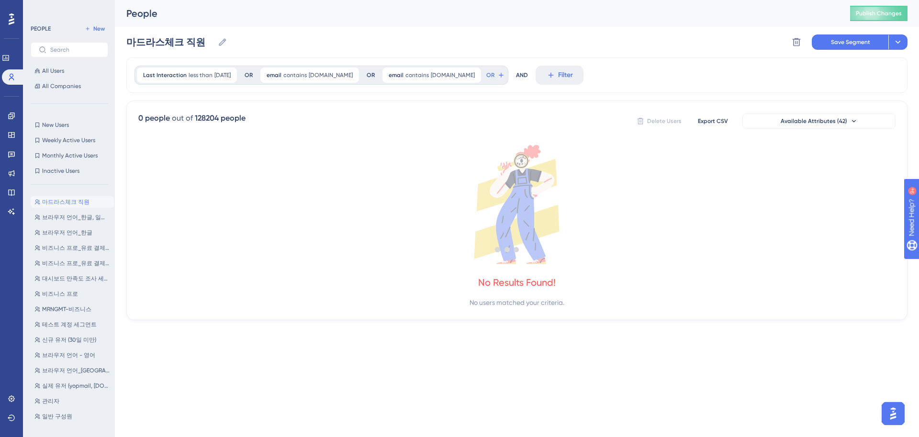
click at [475, 247] on div at bounding box center [507, 249] width 823 height 368
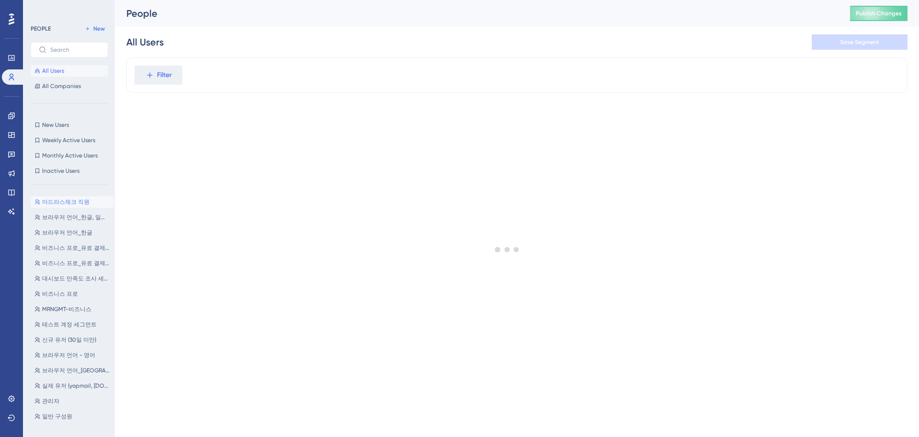
click at [67, 201] on span "마드라스체크 직원" at bounding box center [65, 202] width 47 height 8
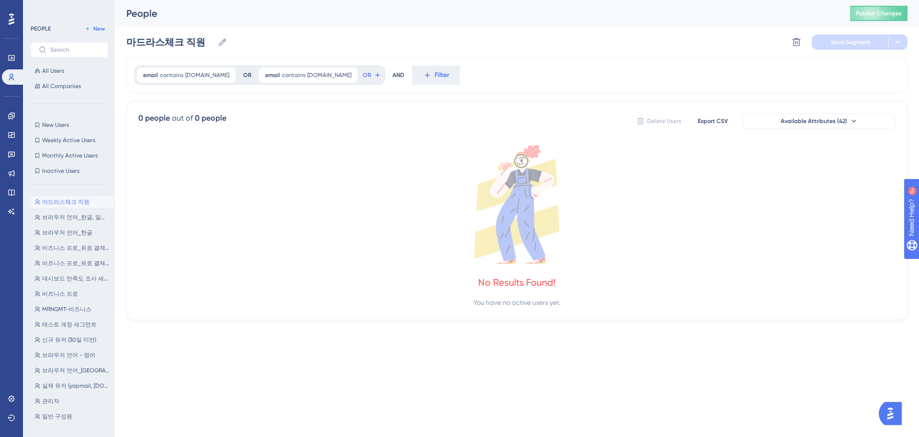
click at [71, 202] on span "마드라스체크 직원" at bounding box center [65, 202] width 47 height 8
click at [64, 205] on span "마드라스체크 직원" at bounding box center [65, 202] width 47 height 8
click at [305, 113] on div "0 people out of 0 people Delete Users Export CSV Available Attributes (42)" at bounding box center [516, 120] width 757 height 17
click at [68, 203] on span "마드라스체크 직원" at bounding box center [65, 202] width 47 height 8
click at [73, 137] on span "Weekly Active Users" at bounding box center [68, 140] width 53 height 8
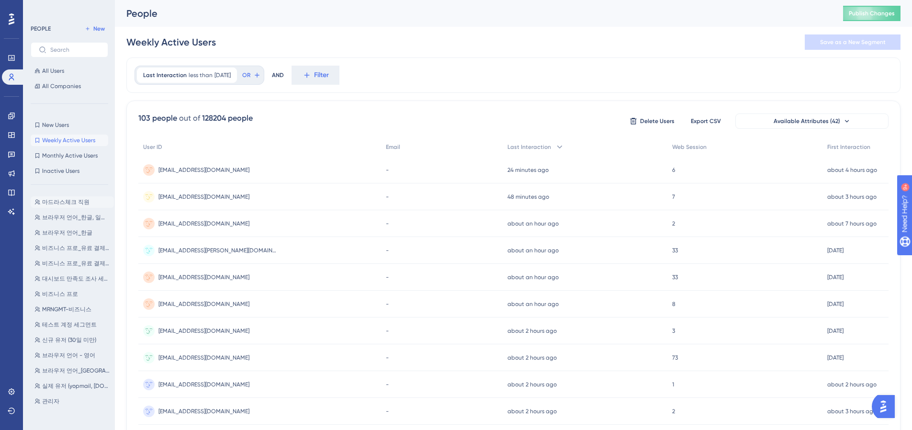
click at [73, 200] on span "마드라스체크 직원" at bounding box center [65, 202] width 47 height 8
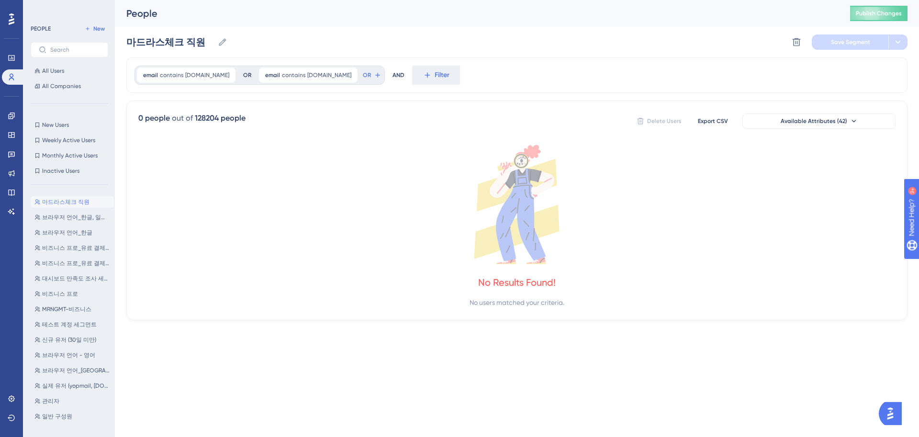
click at [294, 186] on icon at bounding box center [516, 204] width 757 height 119
click at [229, 131] on div "0 people out of 128204 people Delete Users Export CSV Available Attributes (42)…" at bounding box center [516, 210] width 781 height 220
click at [222, 44] on icon at bounding box center [222, 41] width 7 height 7
click at [214, 44] on input "마드라스체크 직원" at bounding box center [170, 41] width 88 height 13
click at [11, 122] on link at bounding box center [11, 115] width 19 height 15
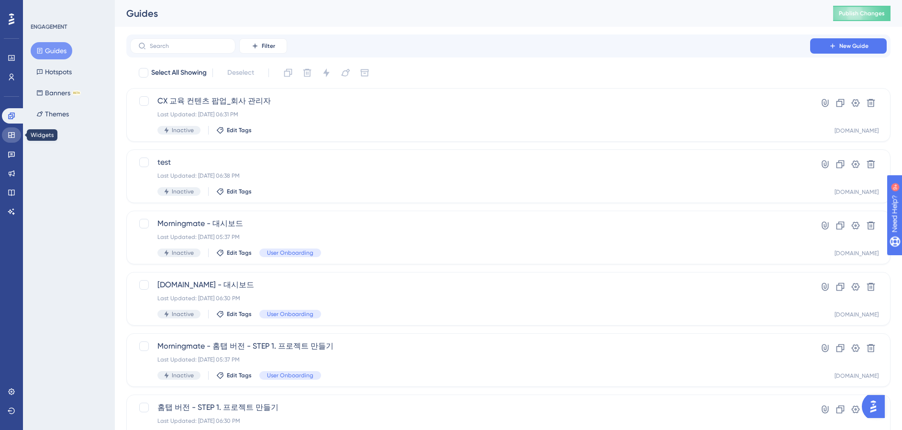
click at [16, 135] on link at bounding box center [11, 134] width 19 height 15
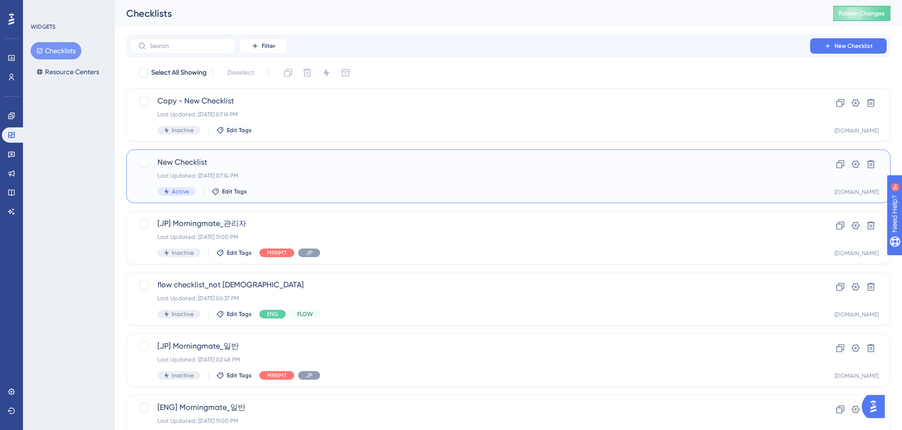
click at [275, 172] on div "Last Updated: [DATE] 07:14 PM" at bounding box center [469, 176] width 625 height 8
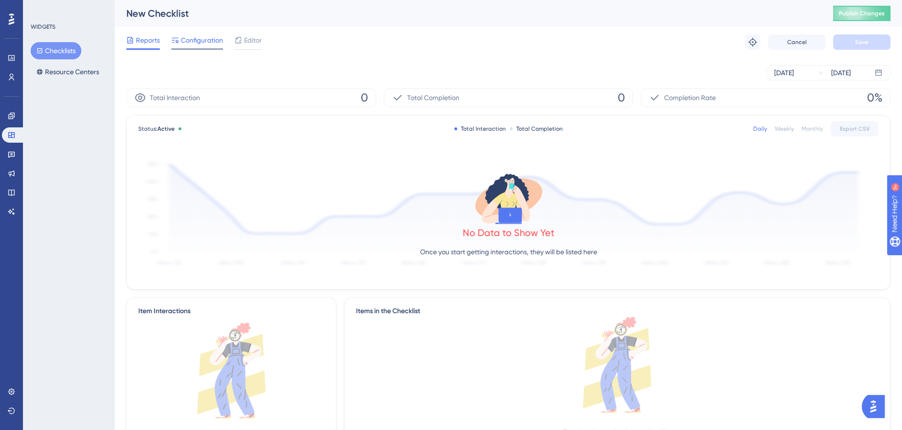
click at [198, 42] on span "Configuration" at bounding box center [202, 39] width 42 height 11
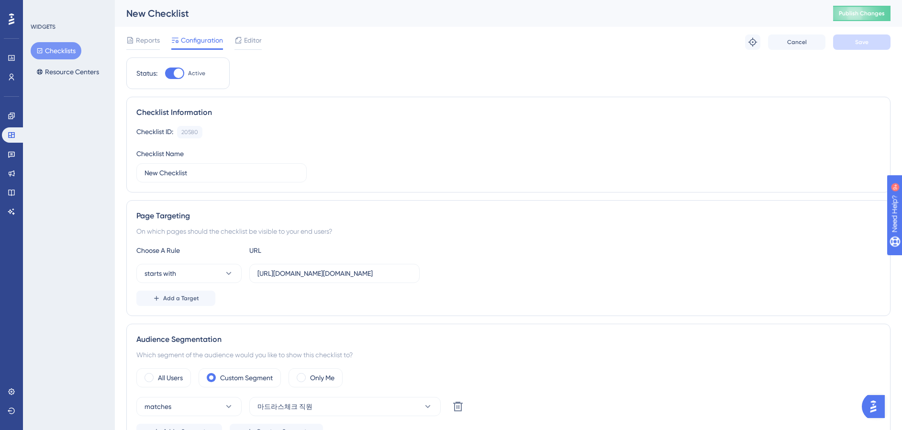
click at [878, 404] on img "Open AI Assistant Launcher" at bounding box center [873, 406] width 17 height 17
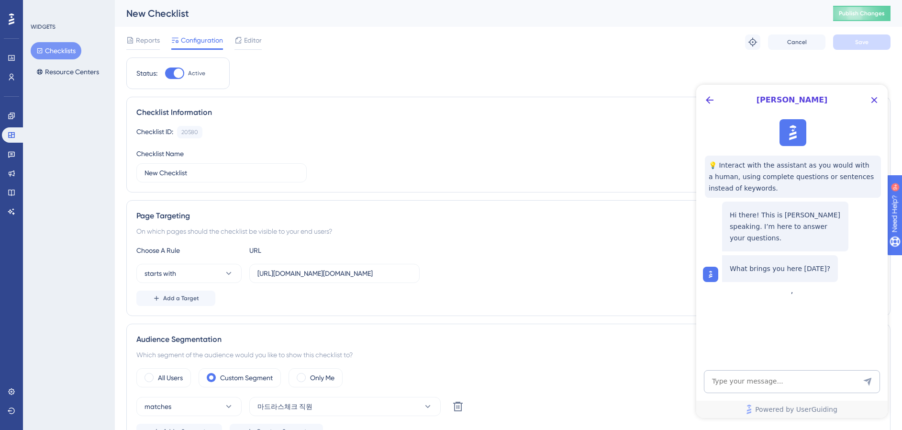
click at [259, 47] on div "Editor" at bounding box center [247, 41] width 27 height 15
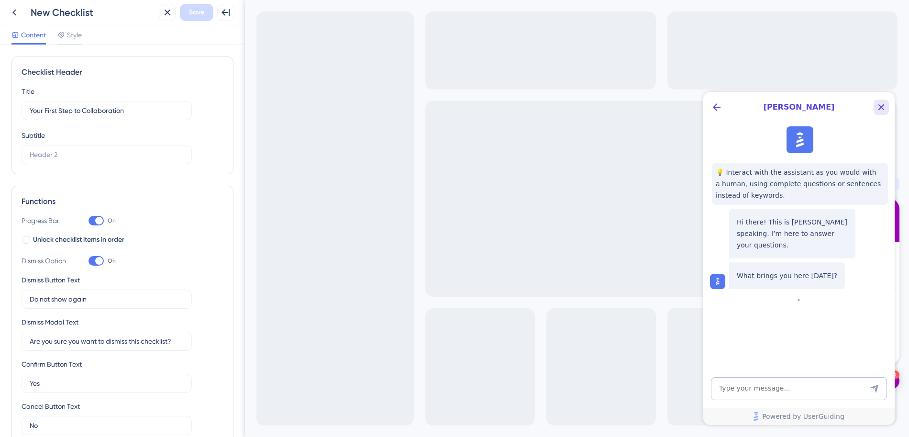
click at [885, 104] on icon "Close Button" at bounding box center [881, 106] width 11 height 11
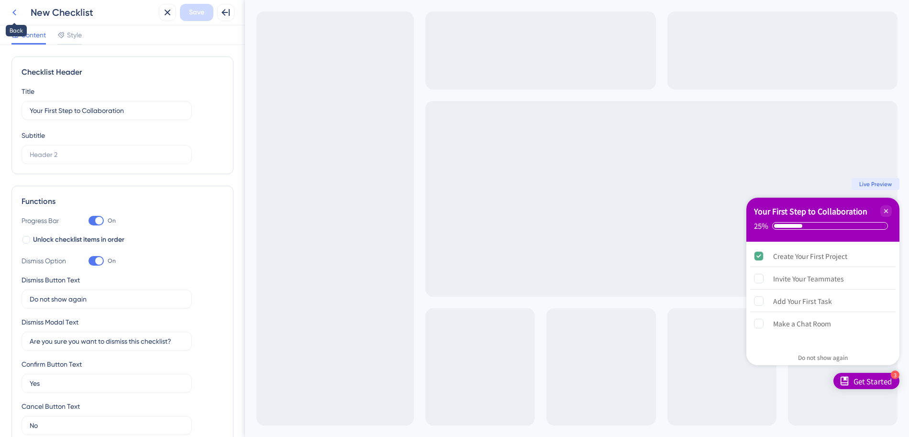
click at [11, 11] on icon at bounding box center [14, 12] width 11 height 11
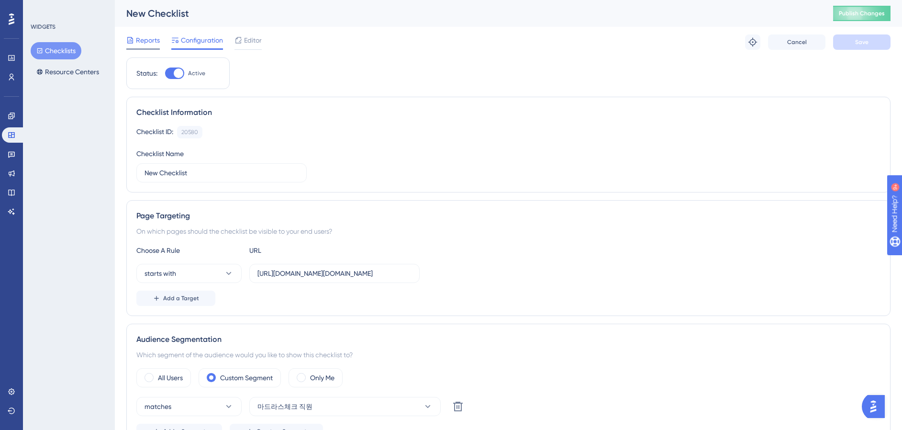
click at [142, 36] on span "Reports" at bounding box center [148, 39] width 24 height 11
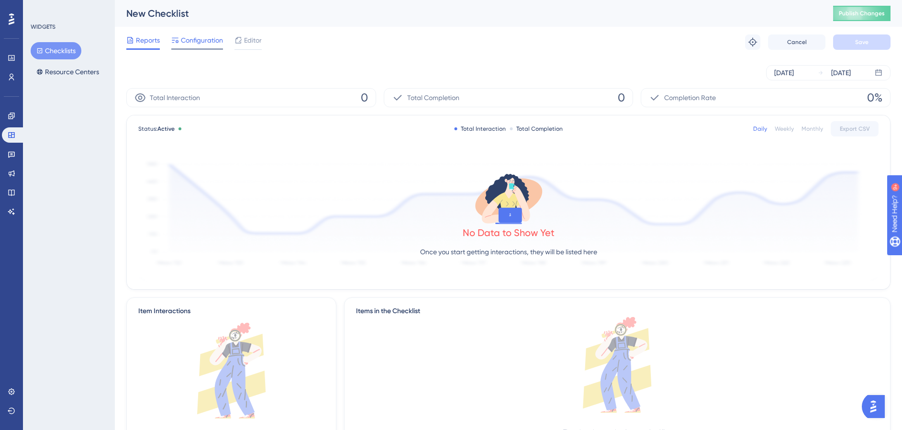
click at [203, 40] on span "Configuration" at bounding box center [202, 39] width 42 height 11
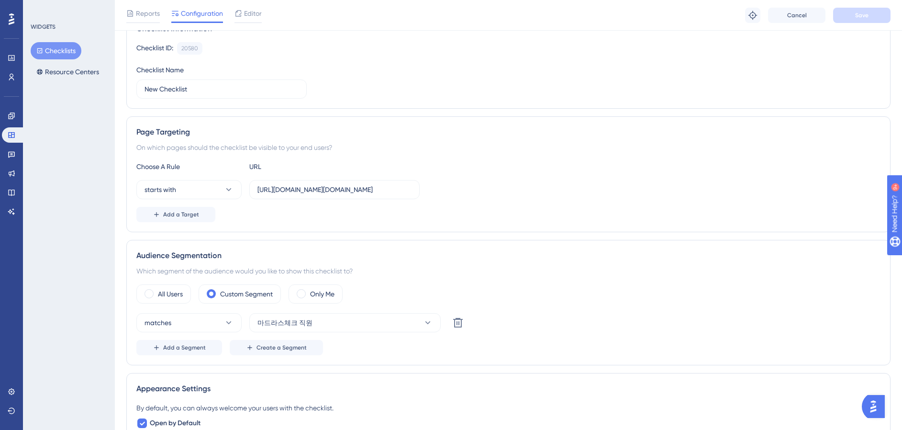
scroll to position [78, 0]
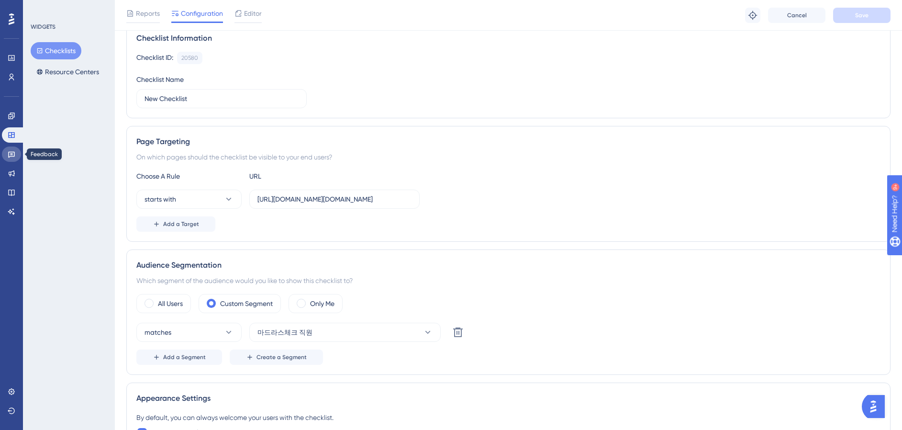
click at [16, 156] on link at bounding box center [11, 153] width 19 height 15
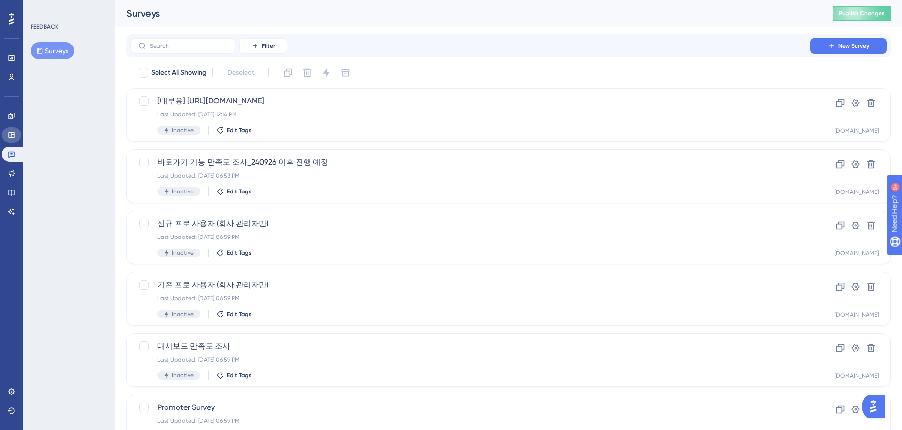
click at [10, 127] on link at bounding box center [11, 134] width 19 height 15
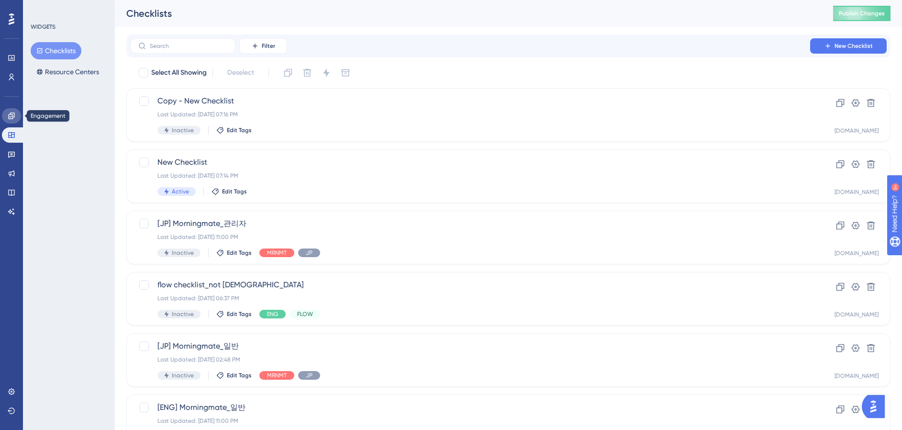
click at [14, 115] on icon at bounding box center [12, 116] width 8 height 8
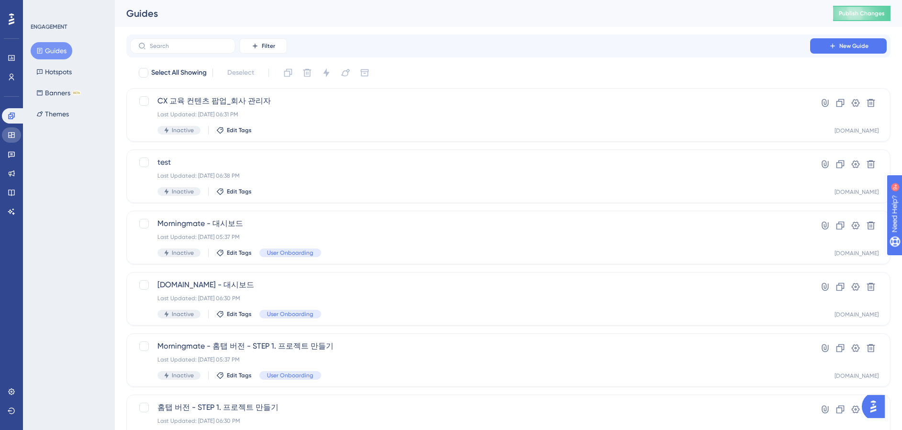
click at [10, 129] on link at bounding box center [11, 134] width 19 height 15
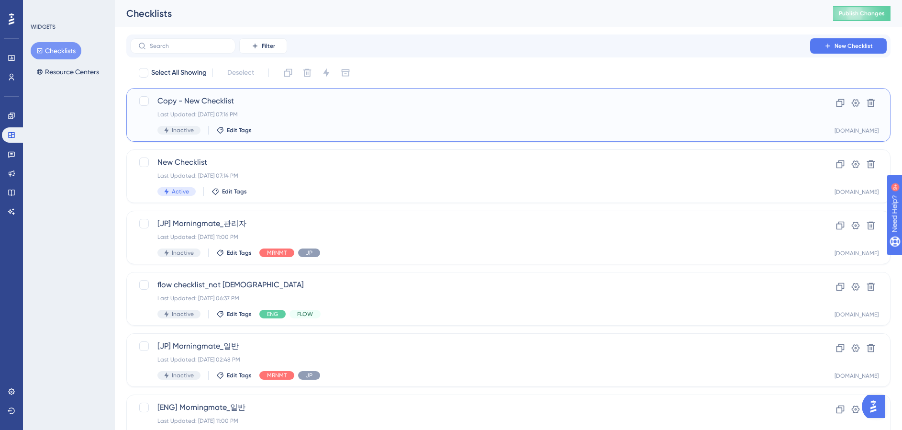
click at [262, 111] on div "Last Updated: [DATE] 07:16 PM" at bounding box center [469, 115] width 625 height 8
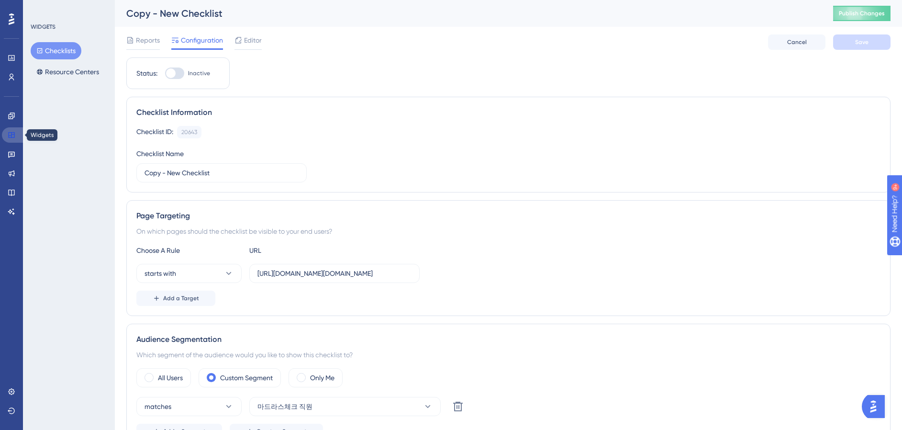
click at [17, 135] on link at bounding box center [13, 134] width 23 height 15
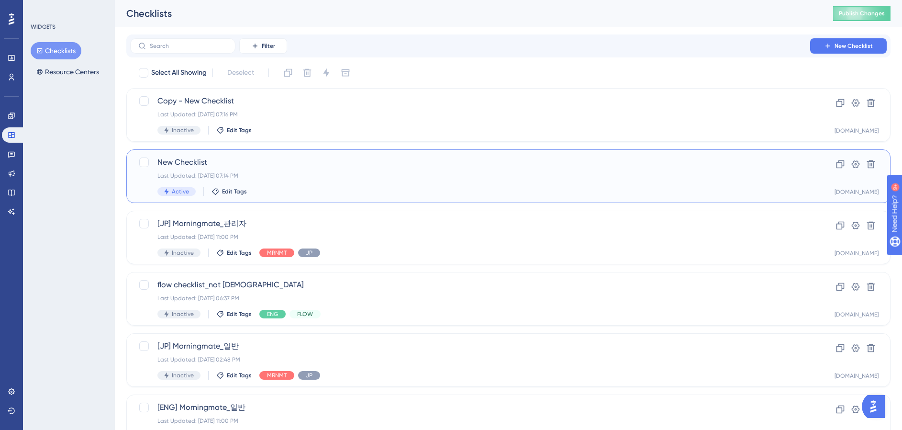
click at [286, 173] on div "Last Updated: [DATE] 07:14 PM" at bounding box center [469, 176] width 625 height 8
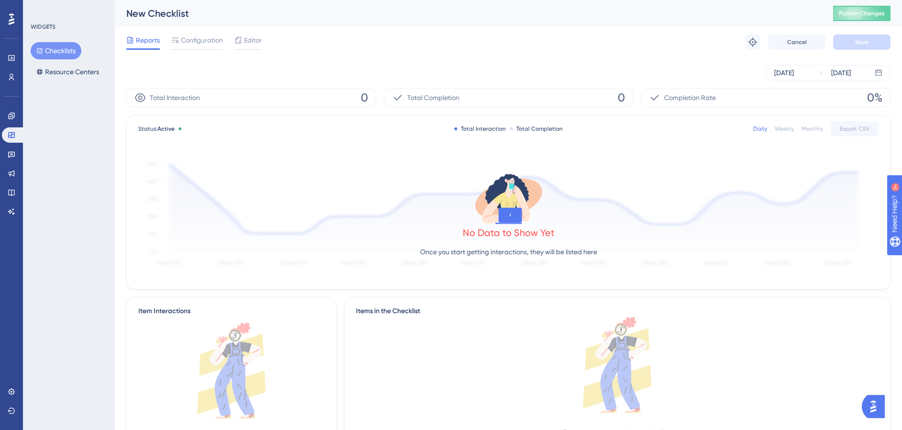
drag, startPoint x: 187, startPoint y: 41, endPoint x: 207, endPoint y: 53, distance: 24.0
click at [187, 41] on span "Configuration" at bounding box center [202, 39] width 42 height 11
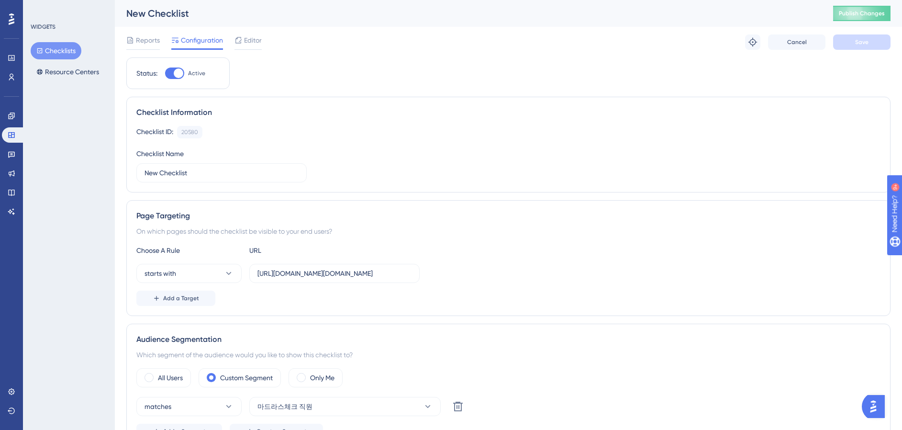
click at [177, 76] on div at bounding box center [179, 73] width 10 height 10
click at [165, 74] on input "Active" at bounding box center [165, 73] width 0 height 0
checkbox input "false"
click at [868, 41] on span "Save" at bounding box center [861, 42] width 13 height 8
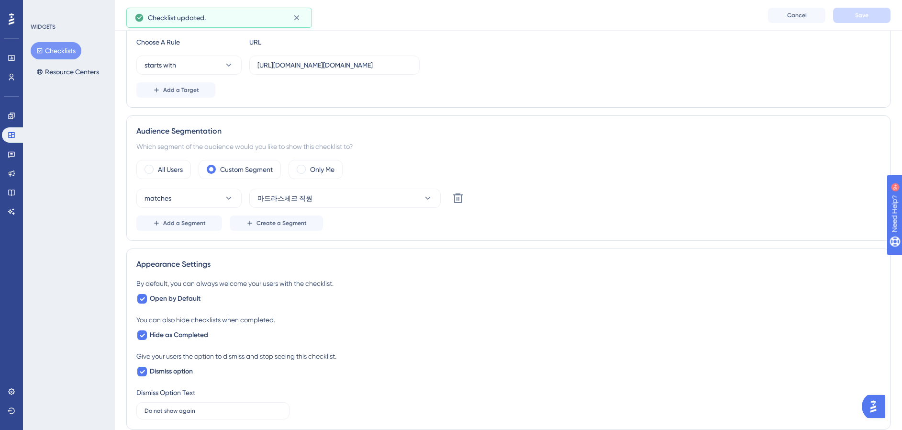
scroll to position [223, 0]
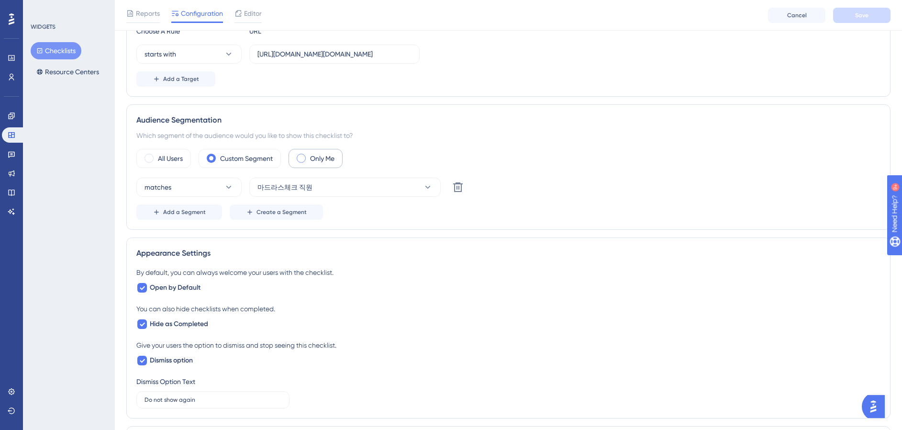
click at [334, 156] on label "Only Me" at bounding box center [322, 158] width 24 height 11
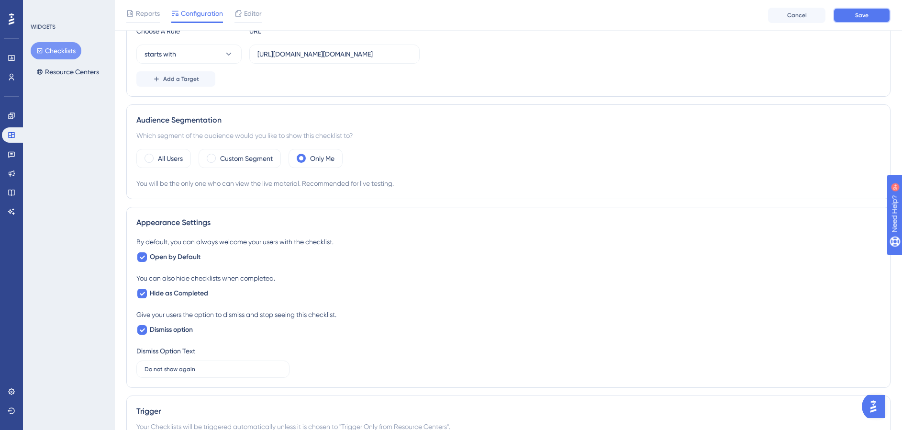
click at [866, 16] on span "Save" at bounding box center [861, 15] width 13 height 8
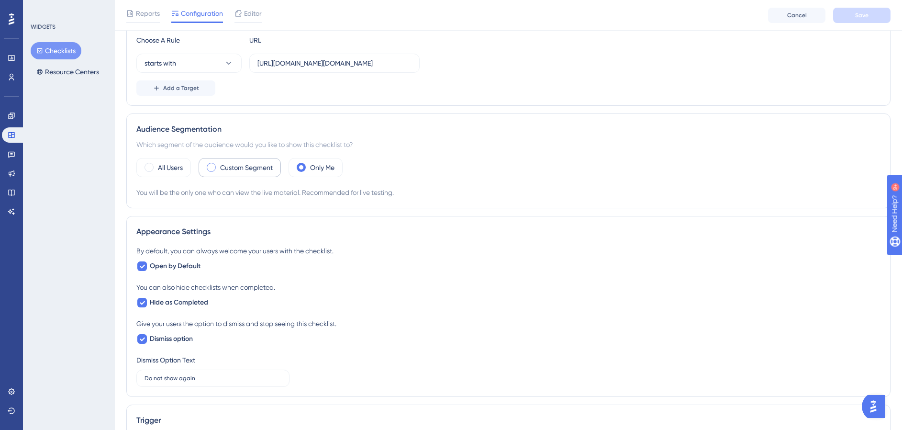
scroll to position [208, 0]
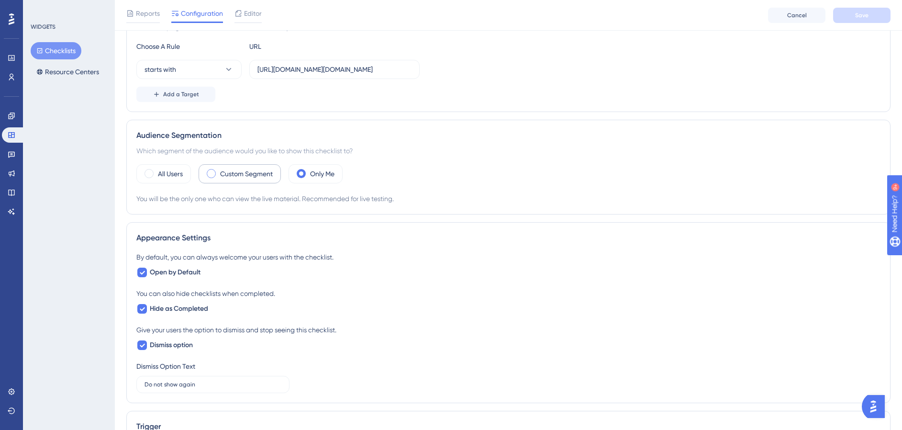
click at [217, 177] on div "Custom Segment" at bounding box center [240, 173] width 82 height 19
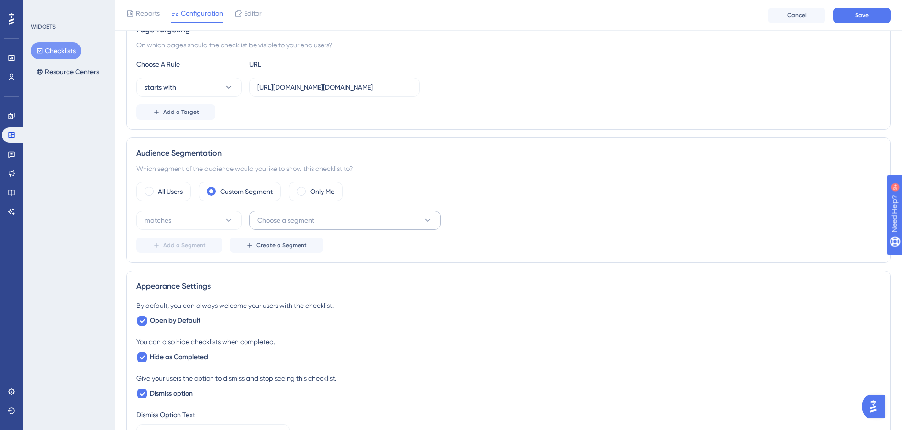
scroll to position [189, 0]
click at [226, 224] on icon at bounding box center [229, 221] width 10 height 10
click at [195, 254] on div "matches matches" at bounding box center [189, 249] width 78 height 19
click at [287, 221] on span "Choose a segment" at bounding box center [285, 220] width 57 height 11
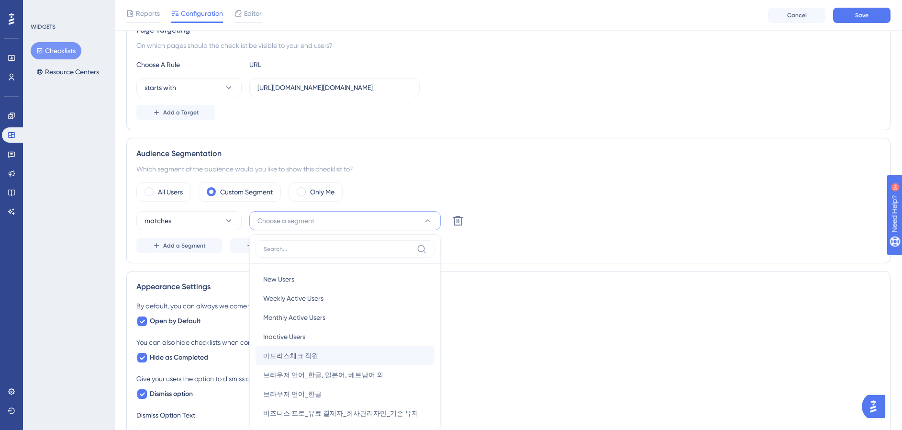
scroll to position [306, 0]
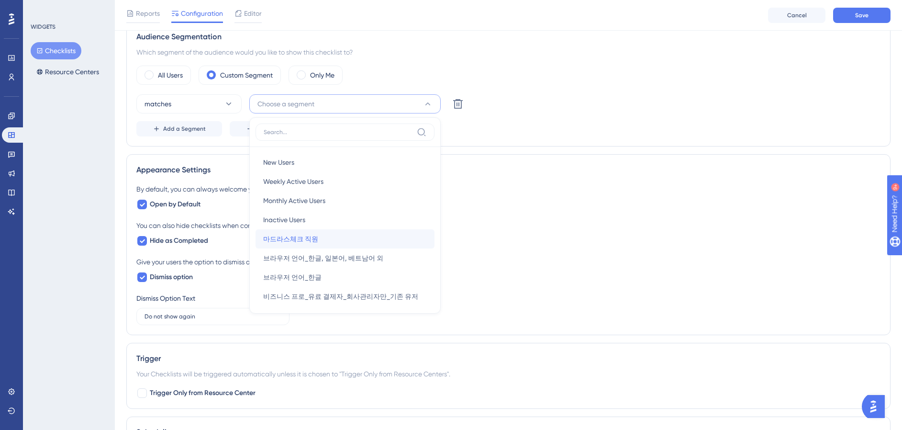
click at [323, 234] on div "마드라스체크 직원 마드라스체크 직원" at bounding box center [345, 238] width 164 height 19
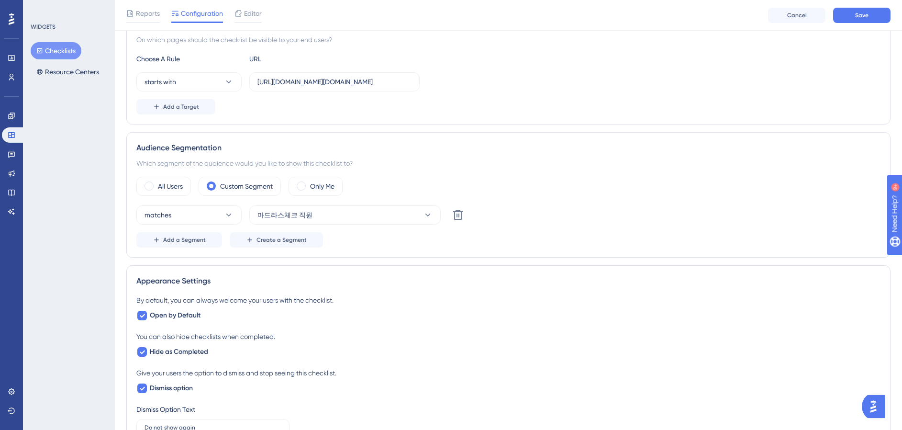
scroll to position [145, 0]
